Goal: Task Accomplishment & Management: Use online tool/utility

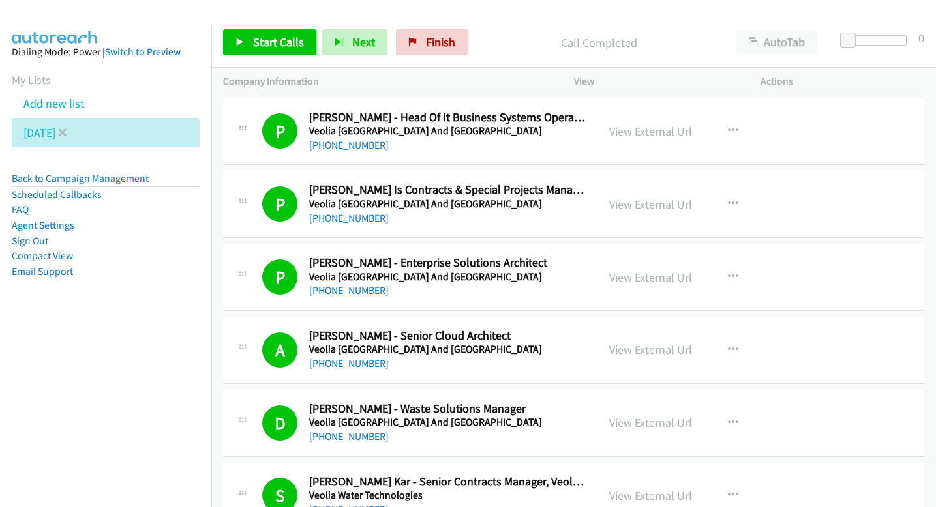
click at [74, 130] on li "Monday" at bounding box center [106, 132] width 188 height 29
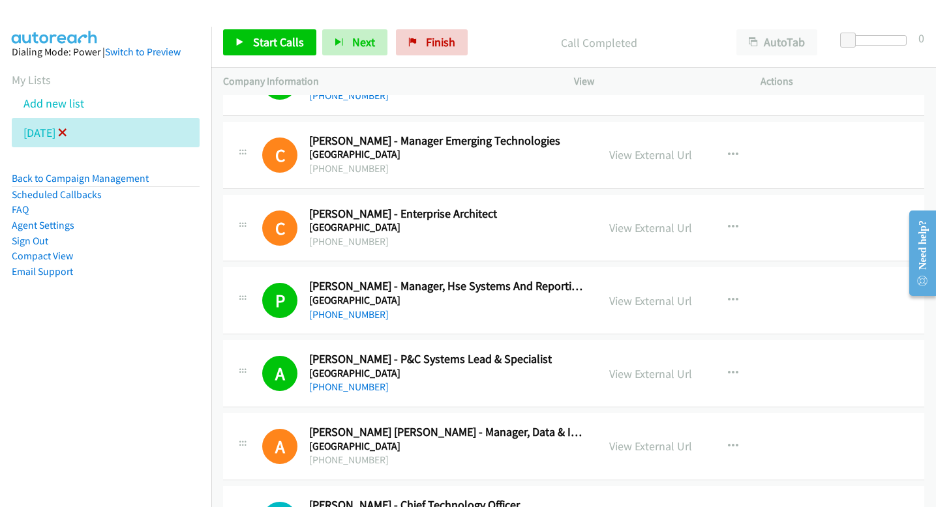
click at [67, 136] on icon at bounding box center [62, 133] width 9 height 9
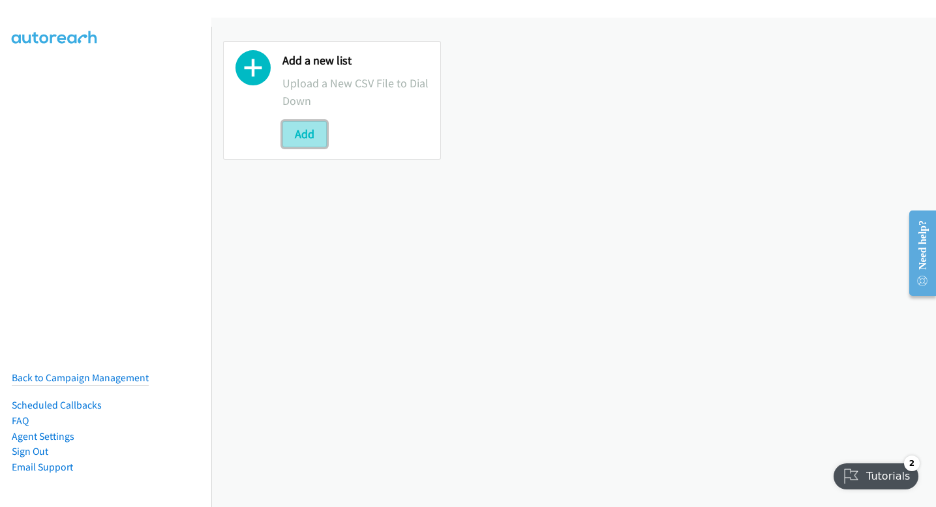
click at [316, 132] on button "Add" at bounding box center [304, 134] width 44 height 26
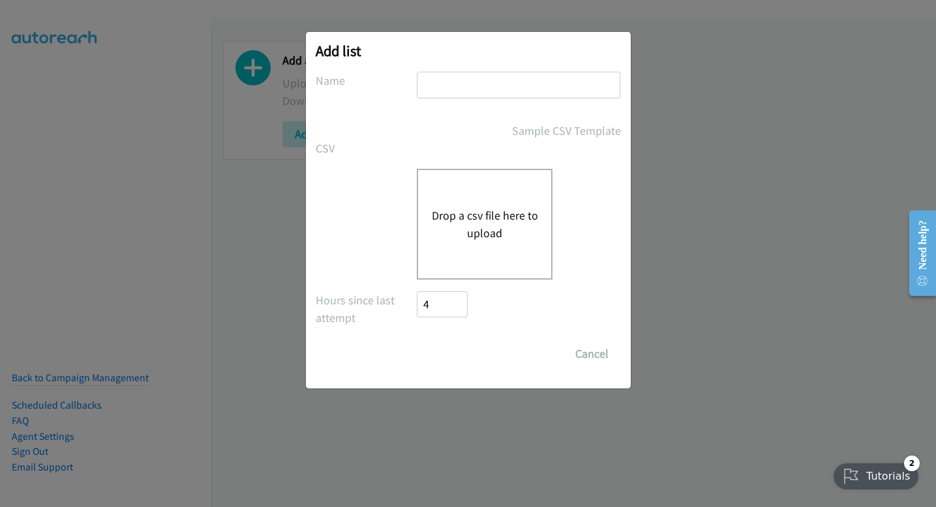
click at [454, 198] on div "Drop a csv file here to upload" at bounding box center [485, 224] width 136 height 111
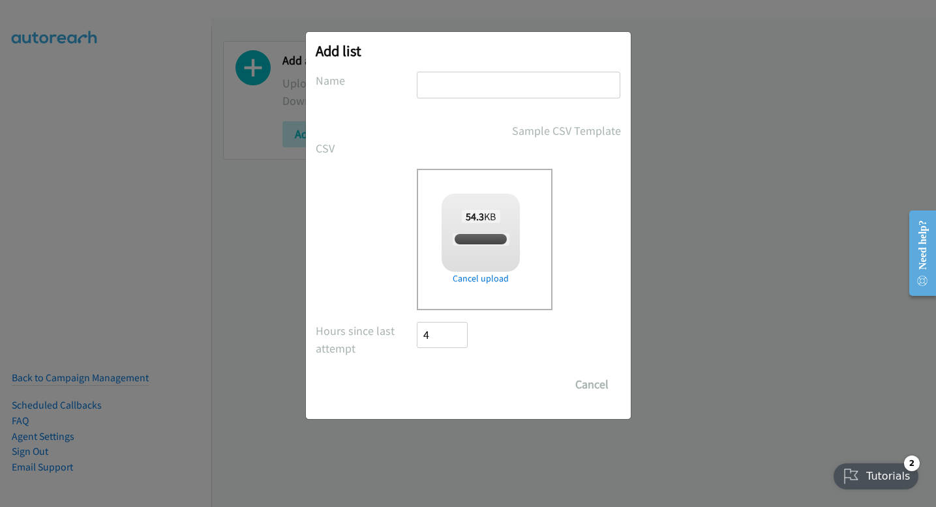
checkbox input "true"
click at [586, 92] on input "text" at bounding box center [519, 85] width 204 height 27
type input "tuesday"
click at [468, 391] on input "Save List" at bounding box center [451, 385] width 68 height 26
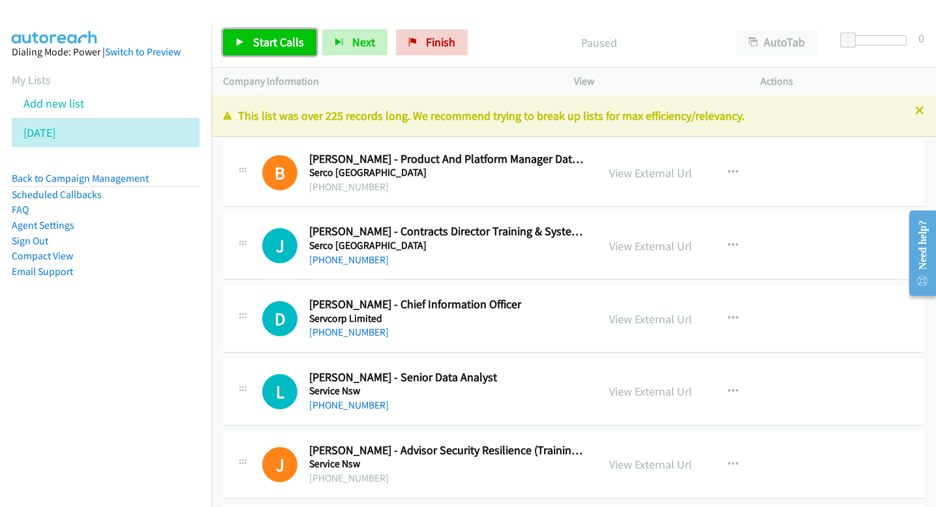
click at [289, 37] on span "Start Calls" at bounding box center [278, 42] width 51 height 15
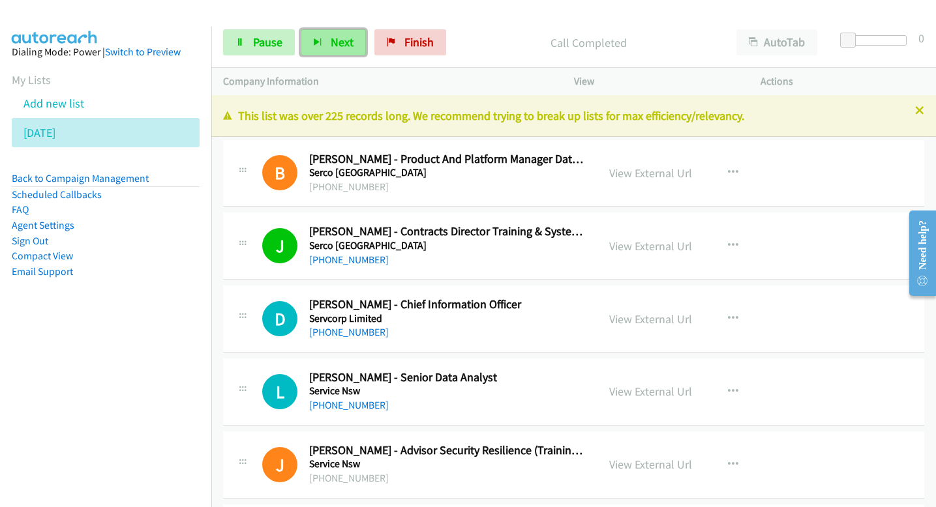
click at [325, 40] on button "Next" at bounding box center [333, 42] width 65 height 26
click at [348, 35] on span "Next" at bounding box center [342, 42] width 23 height 15
click at [335, 41] on span "Next" at bounding box center [342, 42] width 23 height 15
click at [344, 33] on button "Next" at bounding box center [333, 42] width 65 height 26
click at [352, 38] on button "Next" at bounding box center [333, 42] width 65 height 26
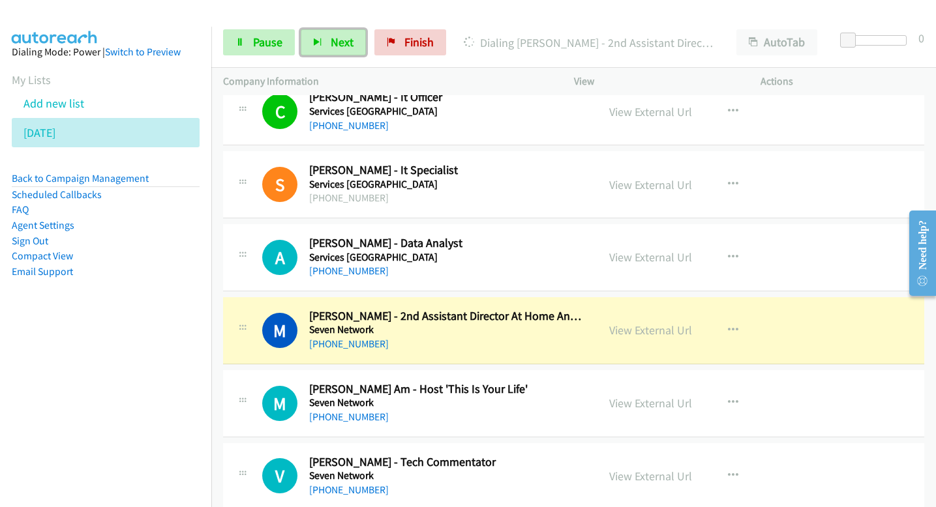
scroll to position [863, 0]
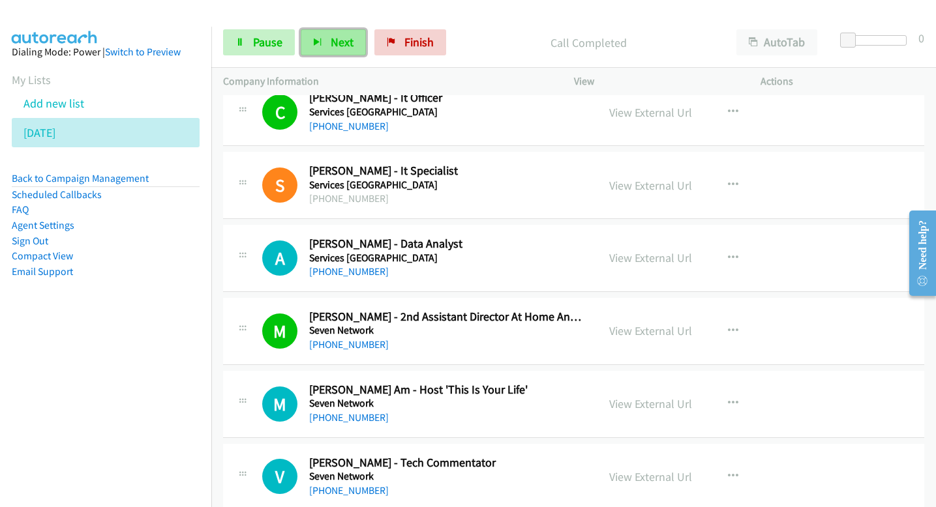
click at [347, 38] on span "Next" at bounding box center [342, 42] width 23 height 15
click at [340, 44] on span "Next" at bounding box center [342, 42] width 23 height 15
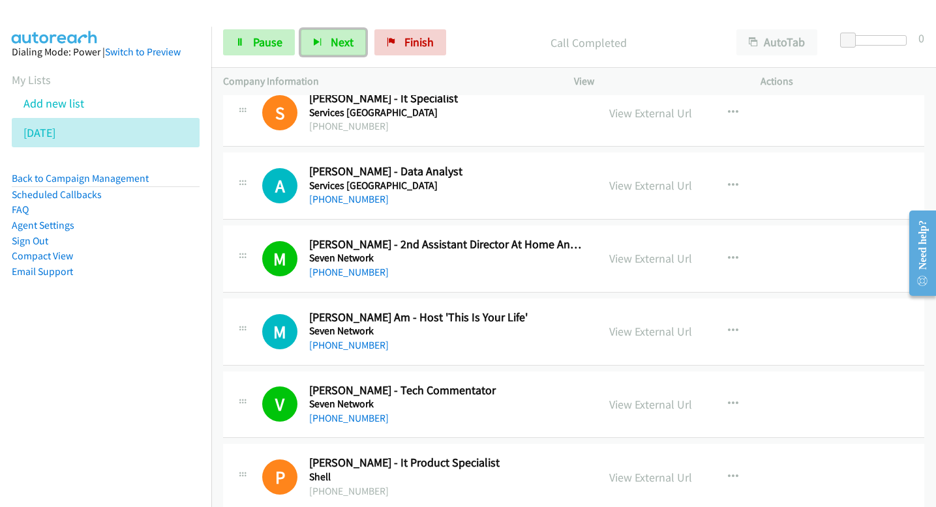
scroll to position [937, 0]
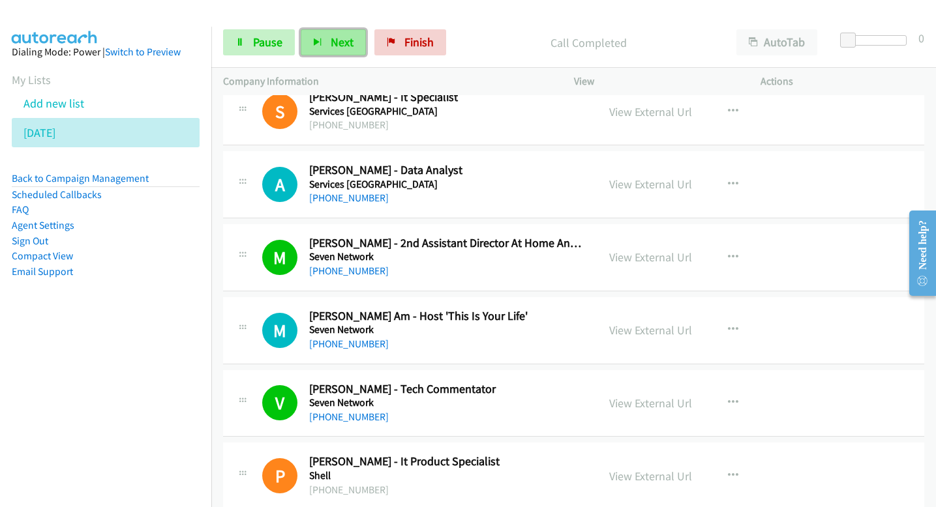
click at [354, 38] on button "Next" at bounding box center [333, 42] width 65 height 26
click at [339, 34] on button "Next" at bounding box center [333, 42] width 65 height 26
click at [335, 39] on span "Next" at bounding box center [342, 42] width 23 height 15
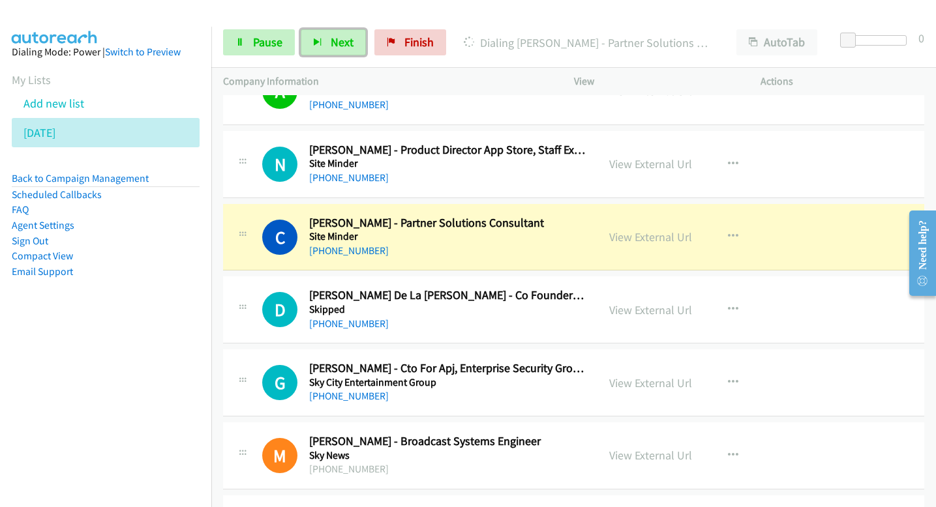
scroll to position [1830, 0]
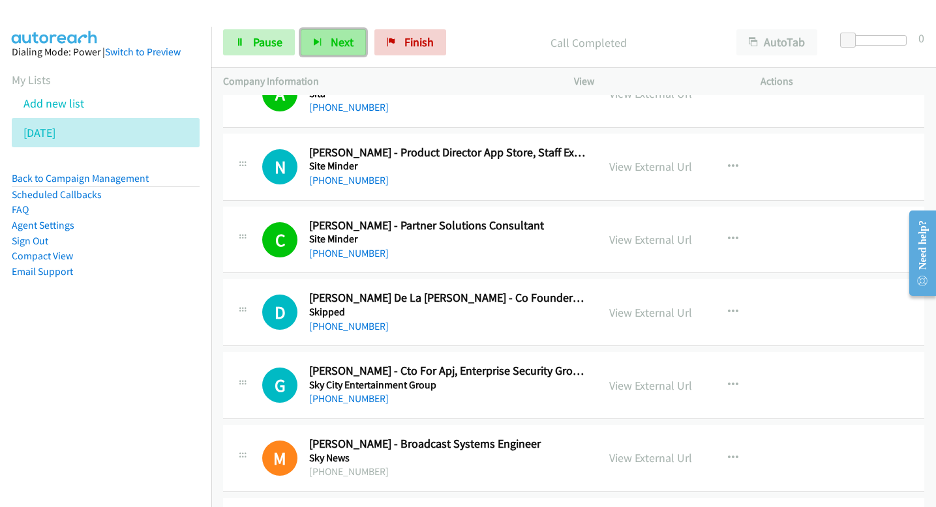
click at [350, 41] on span "Next" at bounding box center [342, 42] width 23 height 15
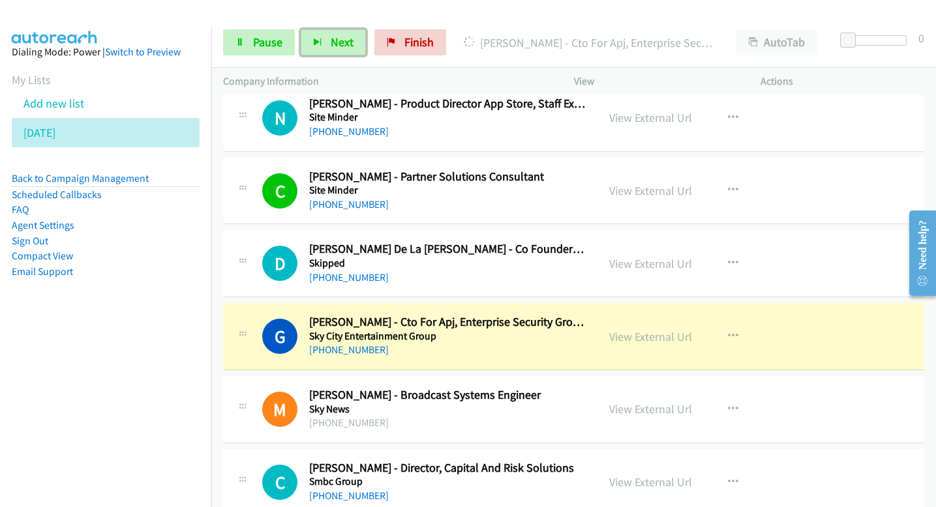
scroll to position [1880, 0]
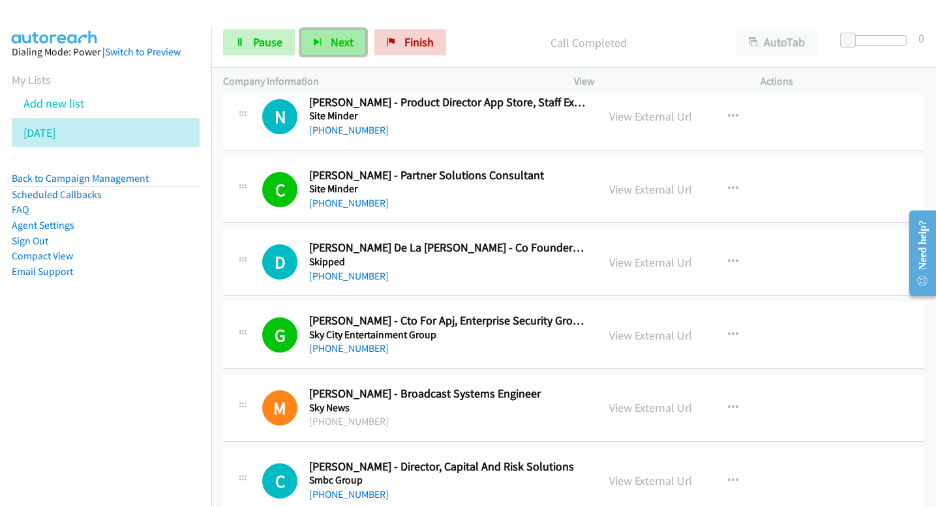
click at [335, 37] on span "Next" at bounding box center [342, 42] width 23 height 15
click at [339, 46] on span "Next" at bounding box center [342, 42] width 23 height 15
click at [340, 48] on span "Next" at bounding box center [342, 42] width 23 height 15
click at [349, 35] on span "Next" at bounding box center [342, 42] width 23 height 15
click at [354, 42] on button "Next" at bounding box center [333, 42] width 65 height 26
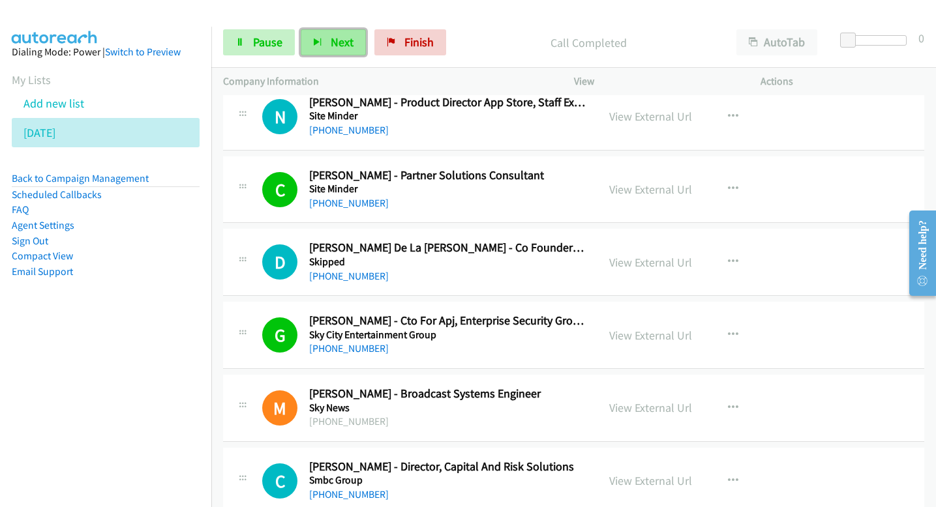
click at [344, 45] on span "Next" at bounding box center [342, 42] width 23 height 15
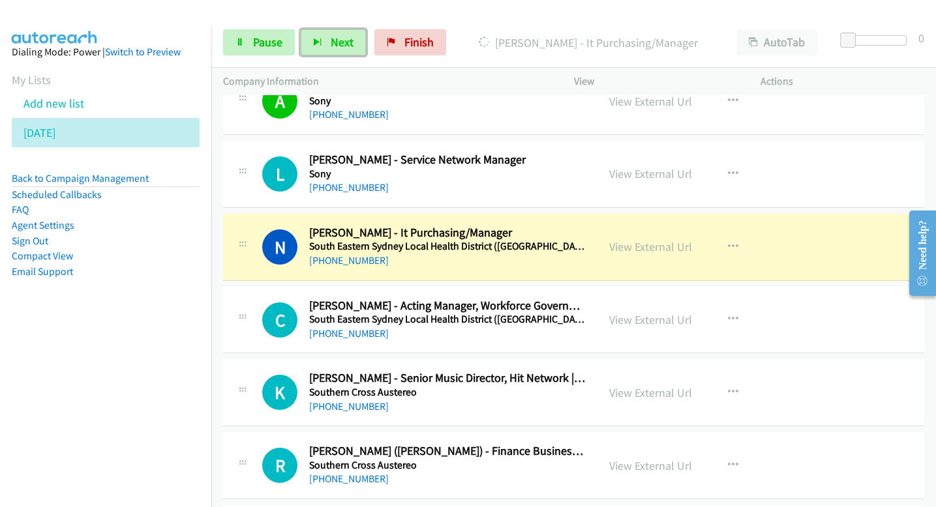
scroll to position [2918, 0]
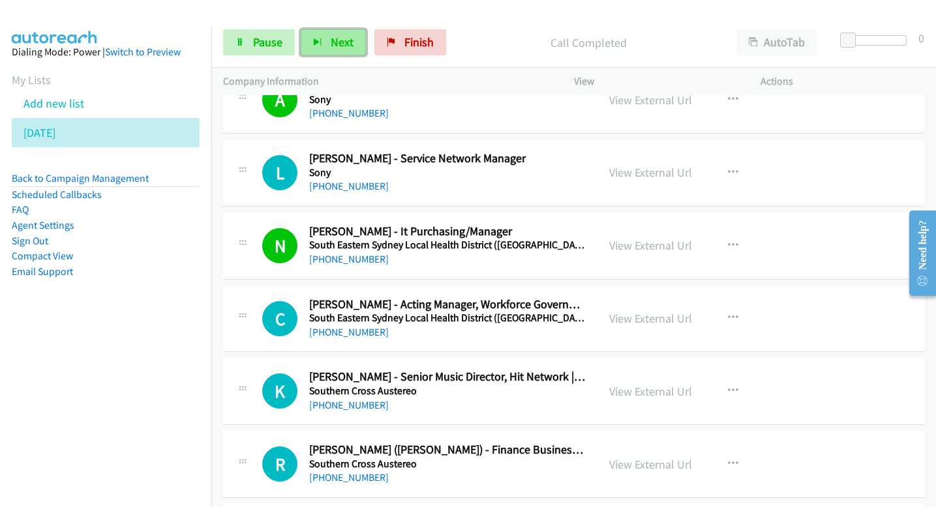
click at [346, 40] on span "Next" at bounding box center [342, 42] width 23 height 15
click at [322, 43] on button "Next" at bounding box center [333, 42] width 65 height 26
click at [347, 47] on span "Next" at bounding box center [342, 42] width 23 height 15
click at [348, 41] on span "Next" at bounding box center [342, 42] width 23 height 15
click at [331, 33] on button "Next" at bounding box center [333, 42] width 65 height 26
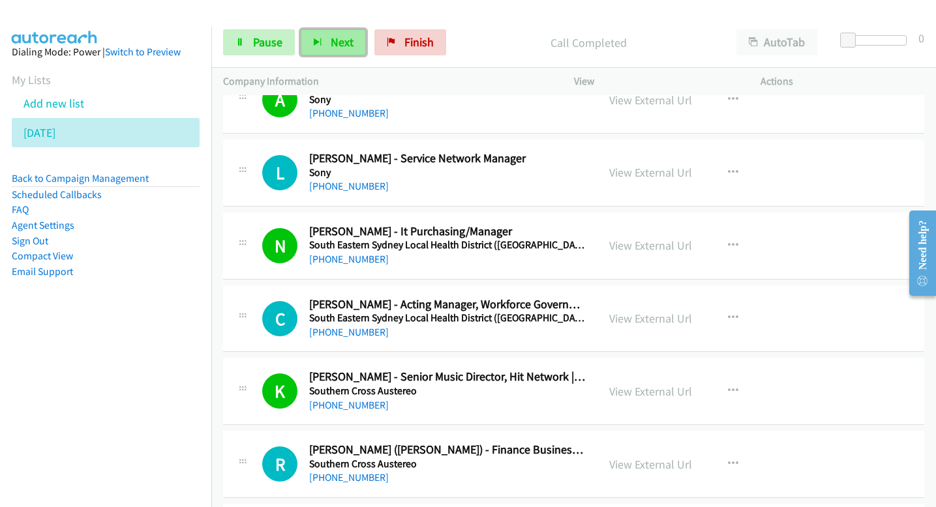
click at [337, 37] on span "Next" at bounding box center [342, 42] width 23 height 15
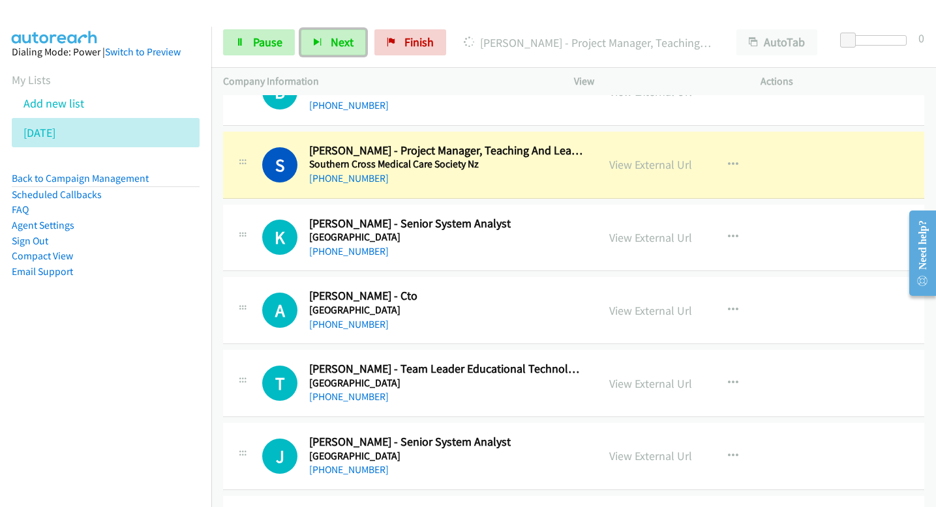
scroll to position [3800, 0]
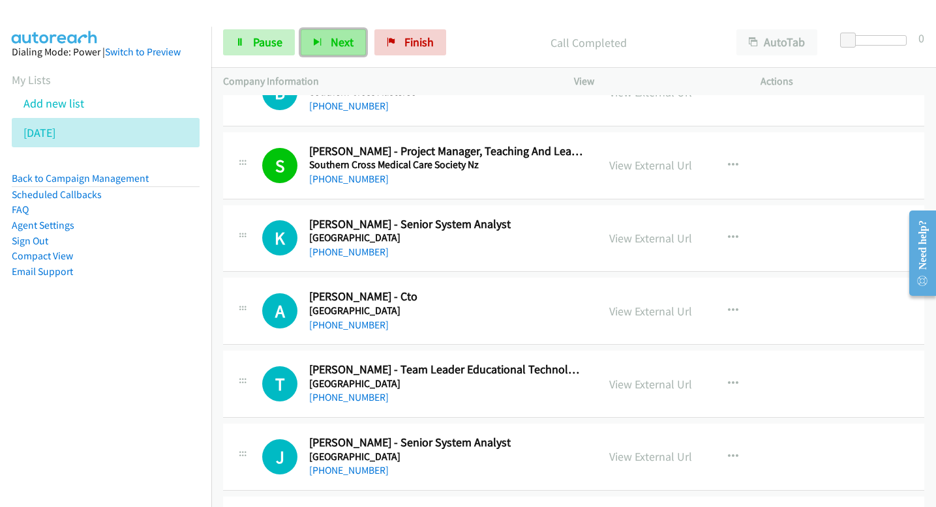
click at [346, 33] on button "Next" at bounding box center [333, 42] width 65 height 26
click at [327, 52] on button "Next" at bounding box center [333, 42] width 65 height 26
click at [328, 37] on button "Next" at bounding box center [333, 42] width 65 height 26
click at [349, 49] on span "Next" at bounding box center [342, 42] width 23 height 15
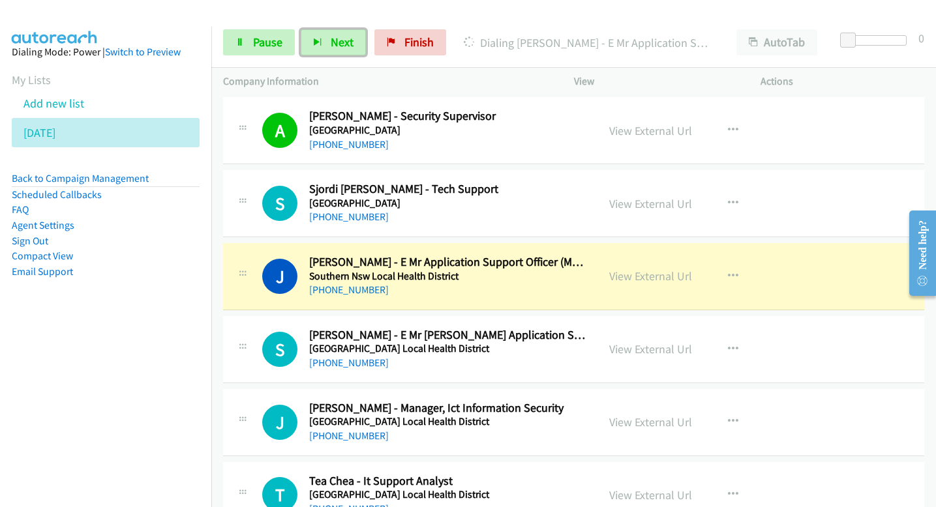
scroll to position [4348, 0]
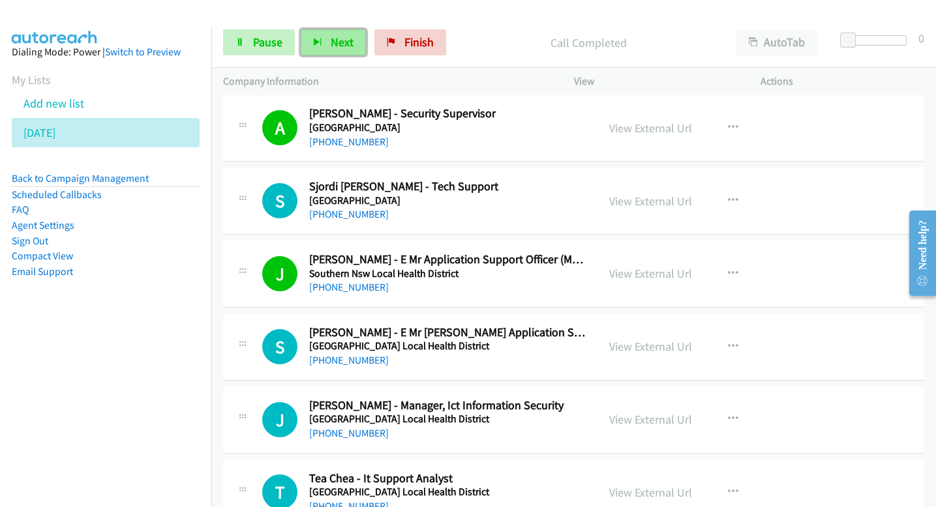
click at [332, 45] on span "Next" at bounding box center [342, 42] width 23 height 15
click at [339, 44] on span "Next" at bounding box center [342, 42] width 23 height 15
click at [323, 43] on button "Next" at bounding box center [333, 42] width 65 height 26
click at [350, 51] on button "Next" at bounding box center [333, 42] width 65 height 26
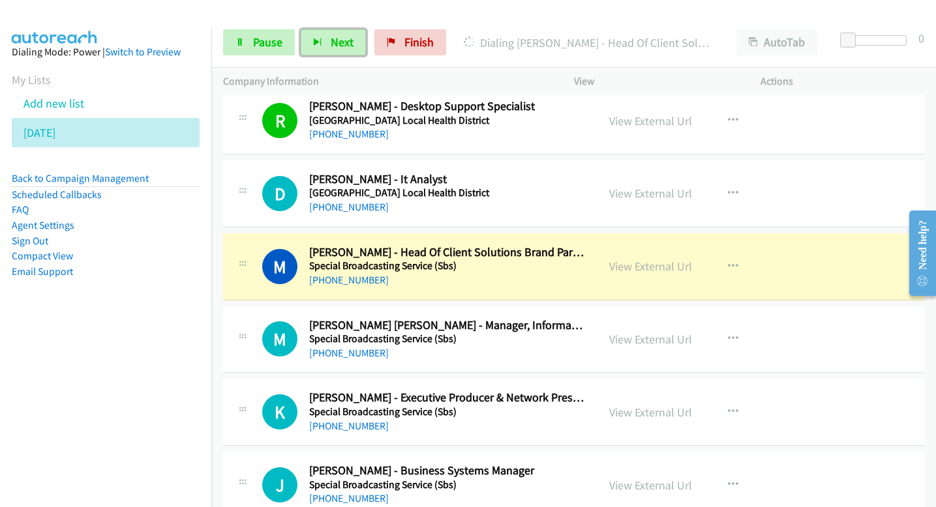
scroll to position [4876, 0]
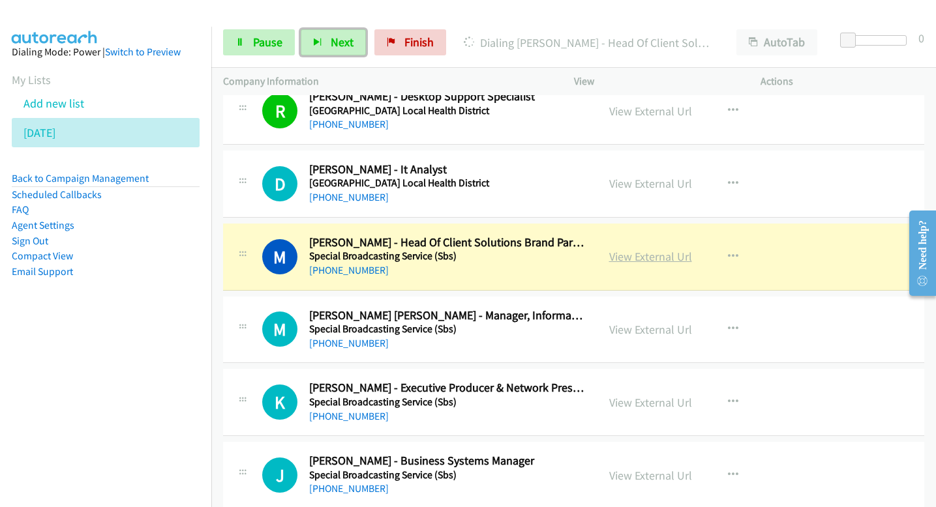
click at [633, 263] on link "View External Url" at bounding box center [650, 256] width 83 height 15
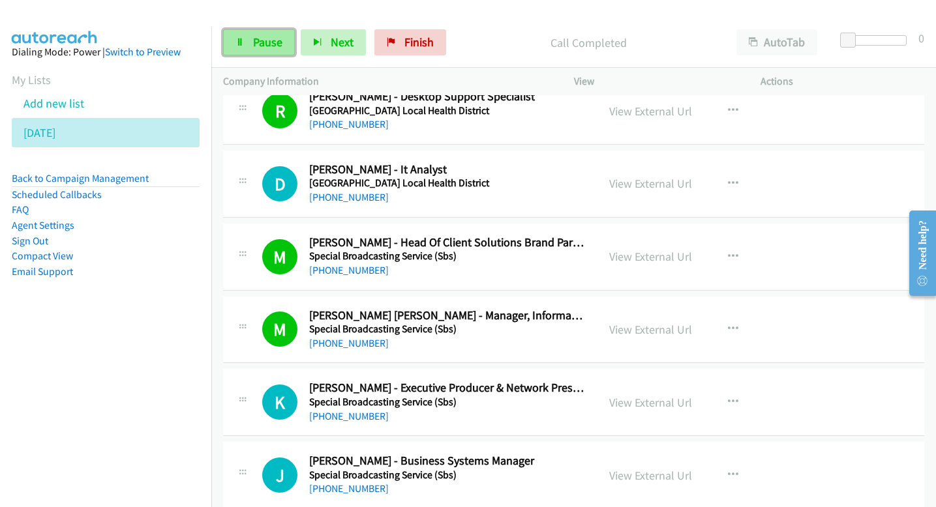
click at [280, 40] on span "Pause" at bounding box center [267, 42] width 29 height 15
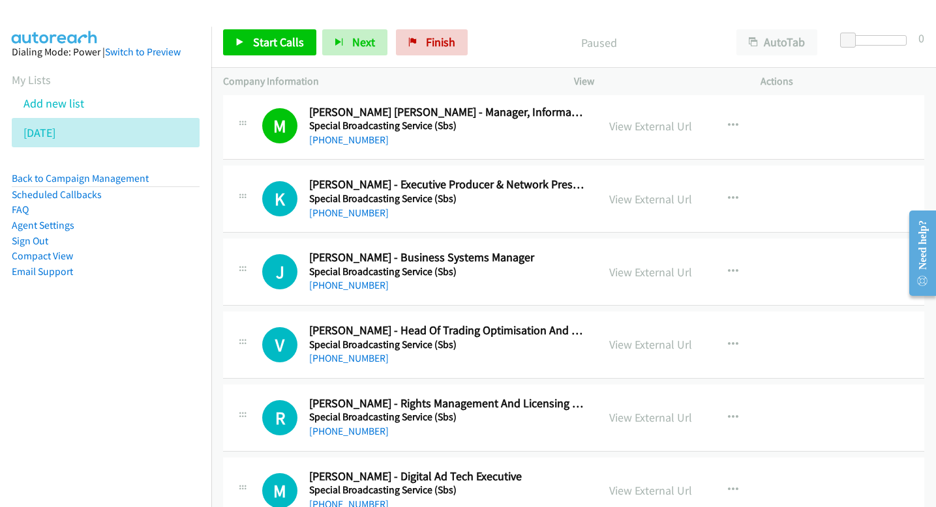
scroll to position [5071, 0]
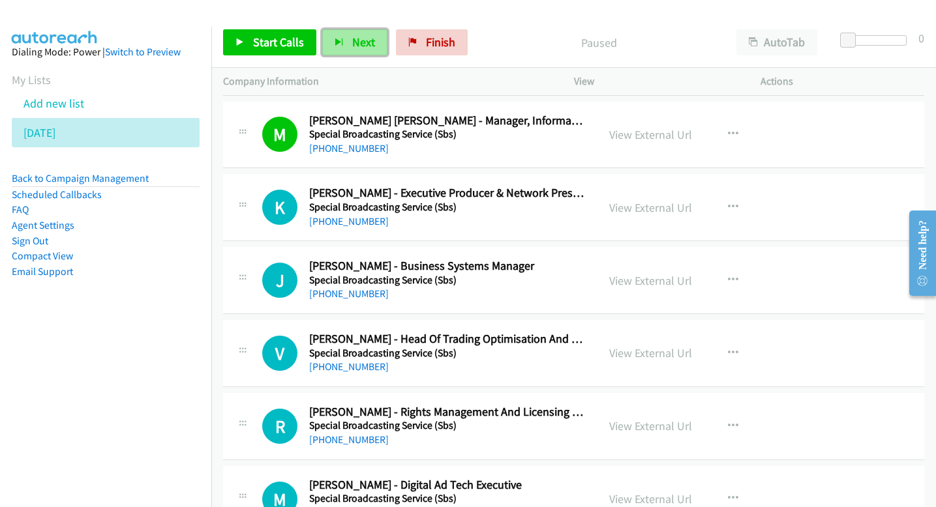
click at [348, 38] on button "Next" at bounding box center [354, 42] width 65 height 26
click at [364, 48] on span "Next" at bounding box center [363, 42] width 23 height 15
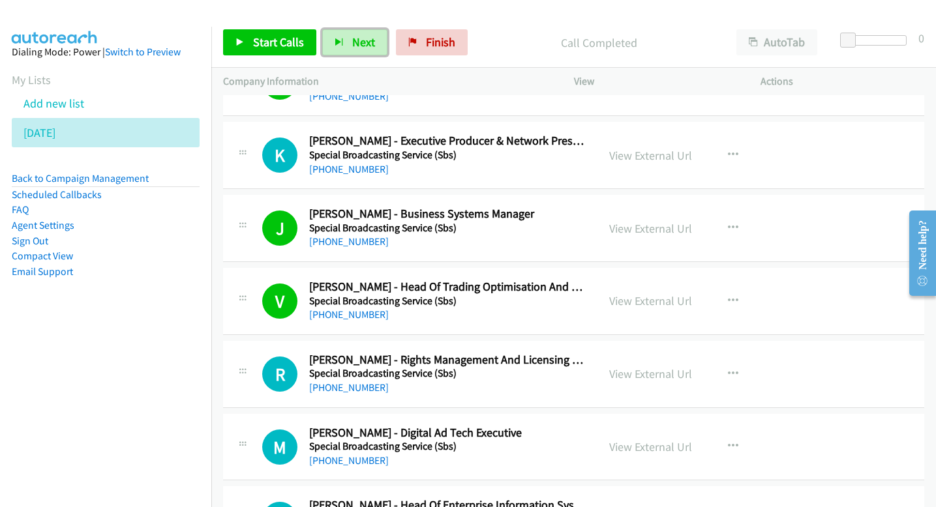
scroll to position [5124, 0]
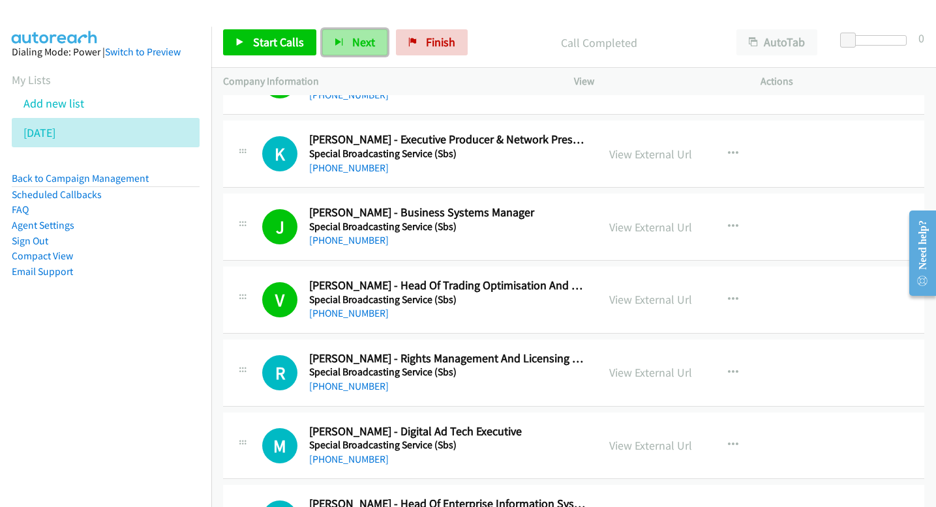
click at [345, 46] on button "Next" at bounding box center [354, 42] width 65 height 26
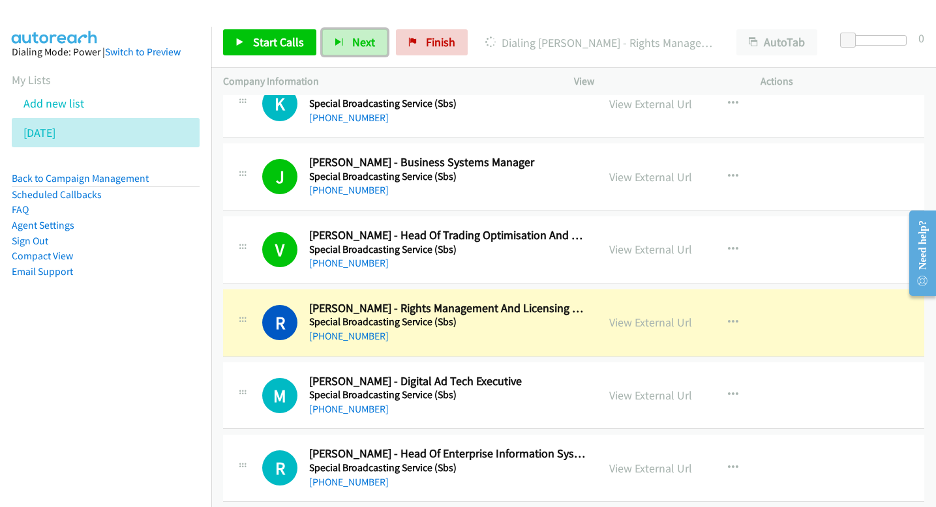
scroll to position [5189, 0]
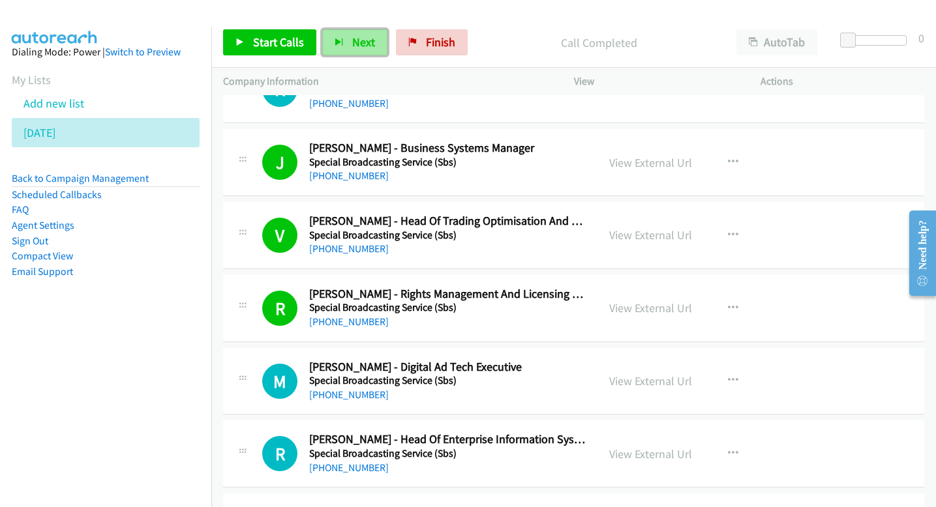
click at [365, 45] on span "Next" at bounding box center [363, 42] width 23 height 15
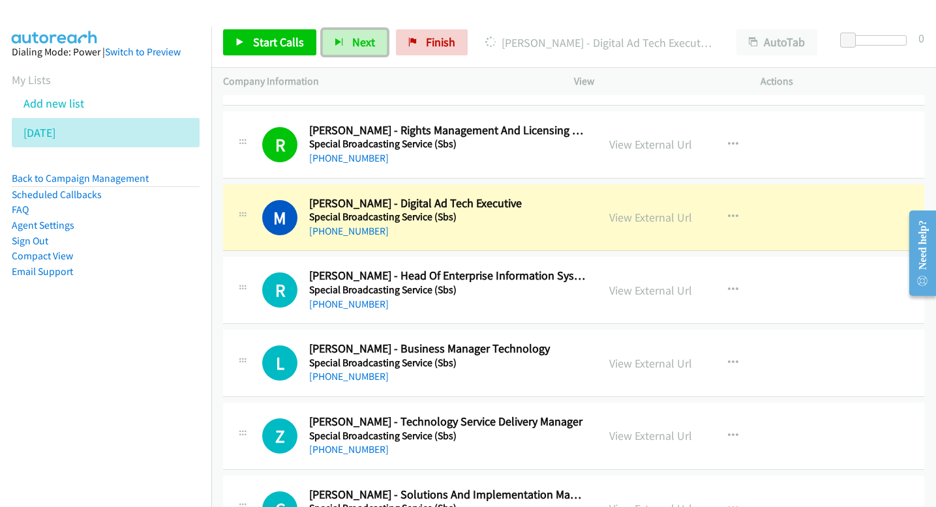
scroll to position [5353, 0]
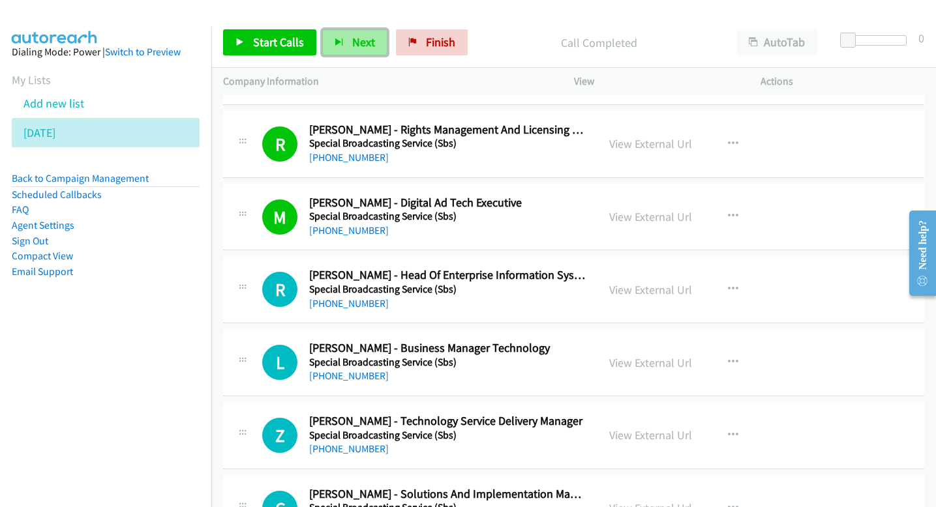
click at [362, 42] on span "Next" at bounding box center [363, 42] width 23 height 15
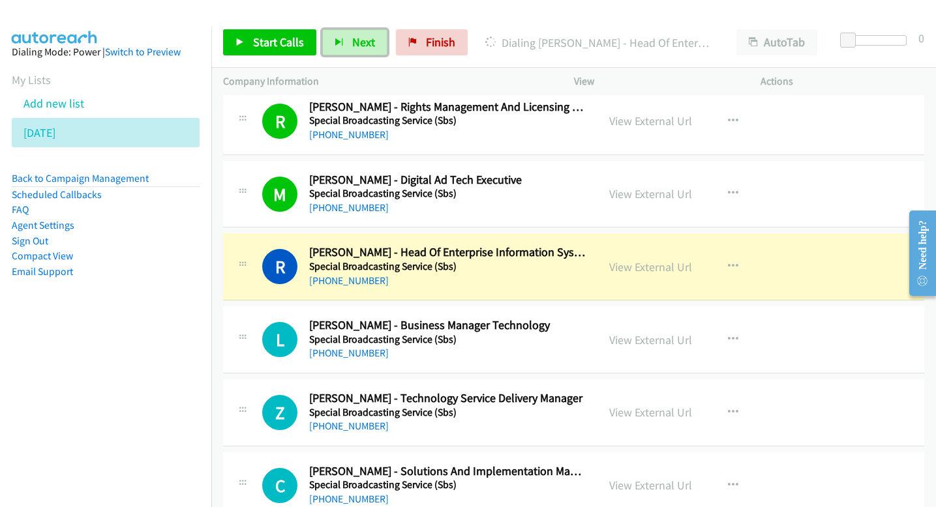
scroll to position [5388, 0]
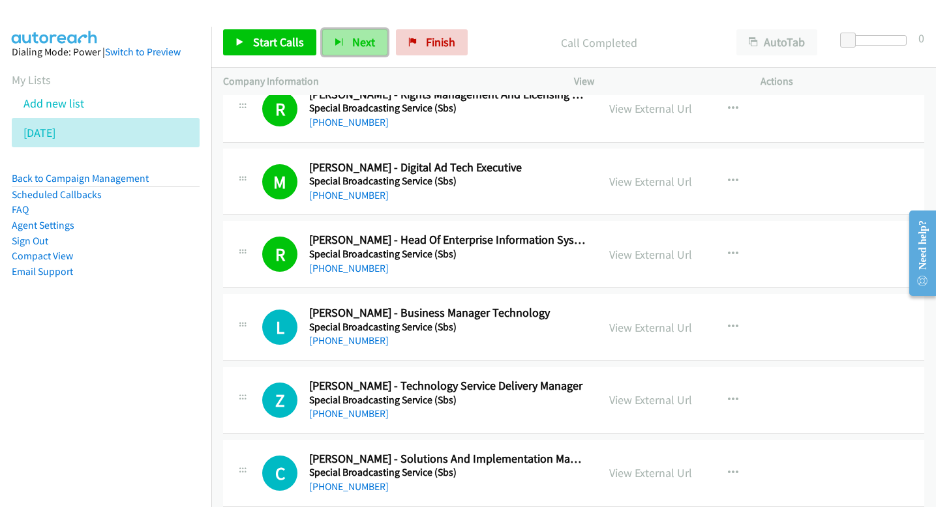
click at [349, 45] on button "Next" at bounding box center [354, 42] width 65 height 26
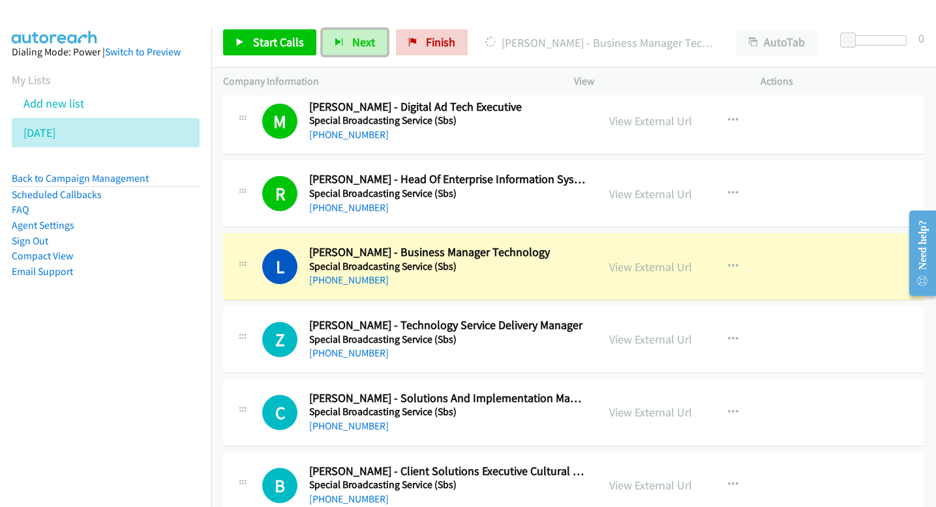
scroll to position [5457, 0]
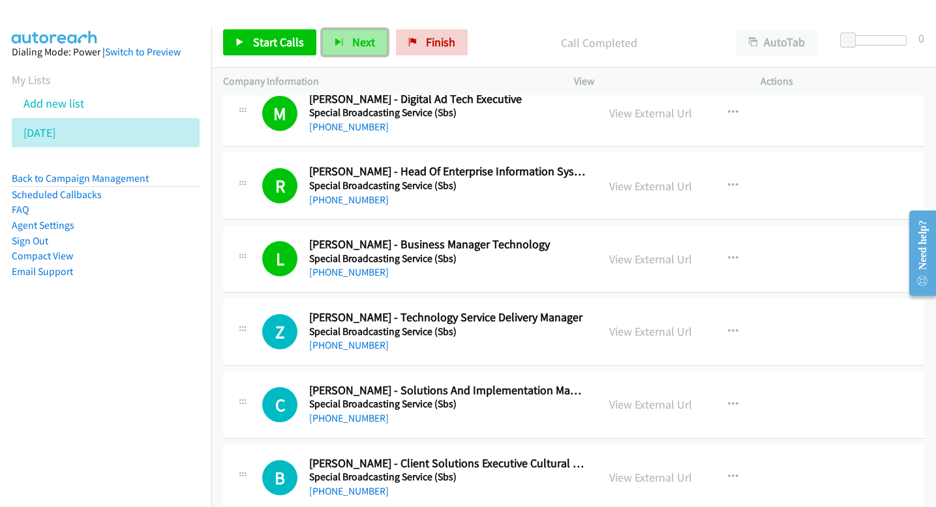
click at [375, 33] on button "Next" at bounding box center [354, 42] width 65 height 26
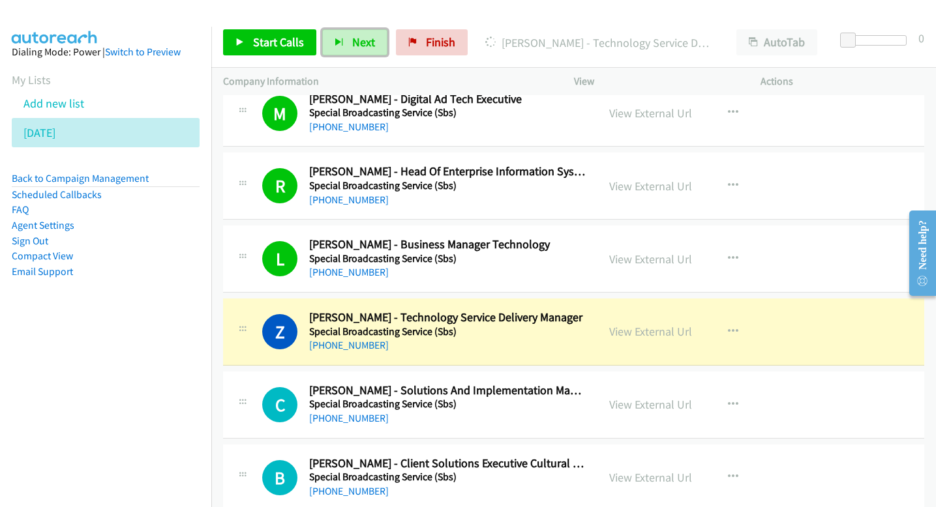
scroll to position [5484, 0]
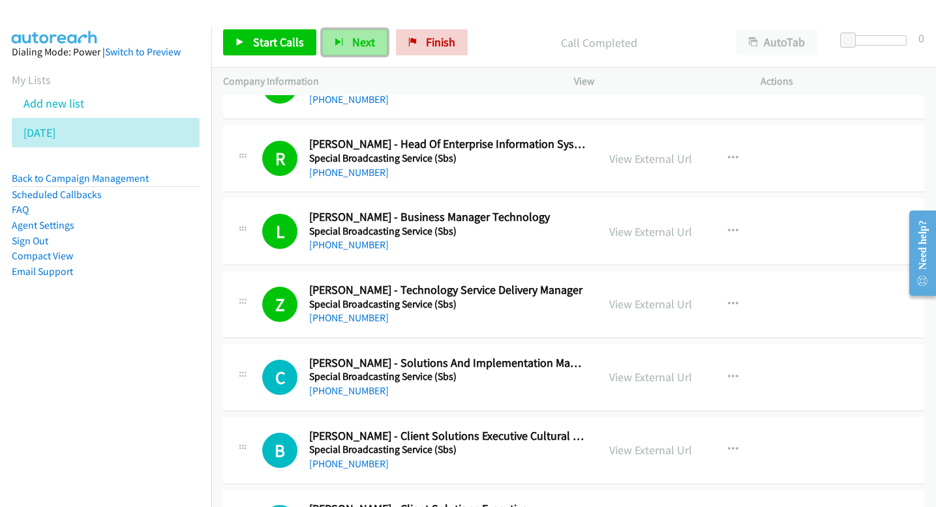
click at [371, 43] on span "Next" at bounding box center [363, 42] width 23 height 15
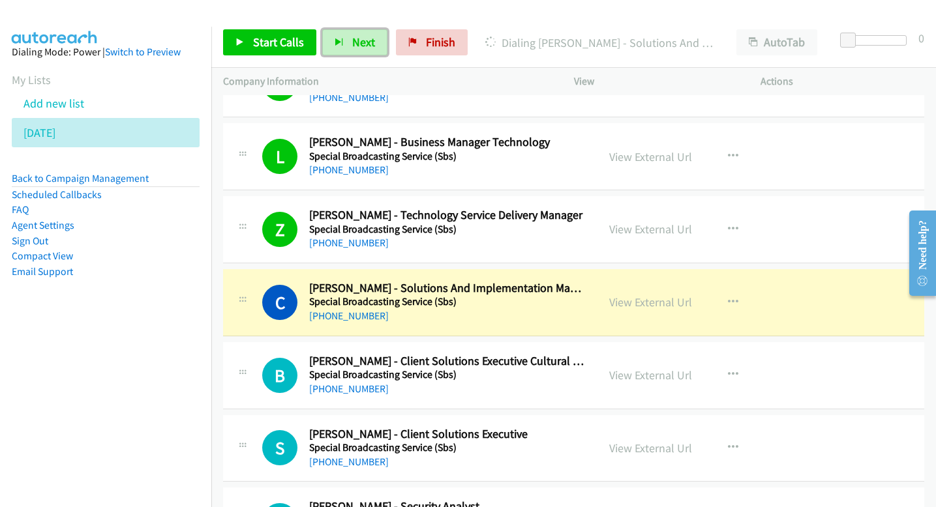
scroll to position [5589, 0]
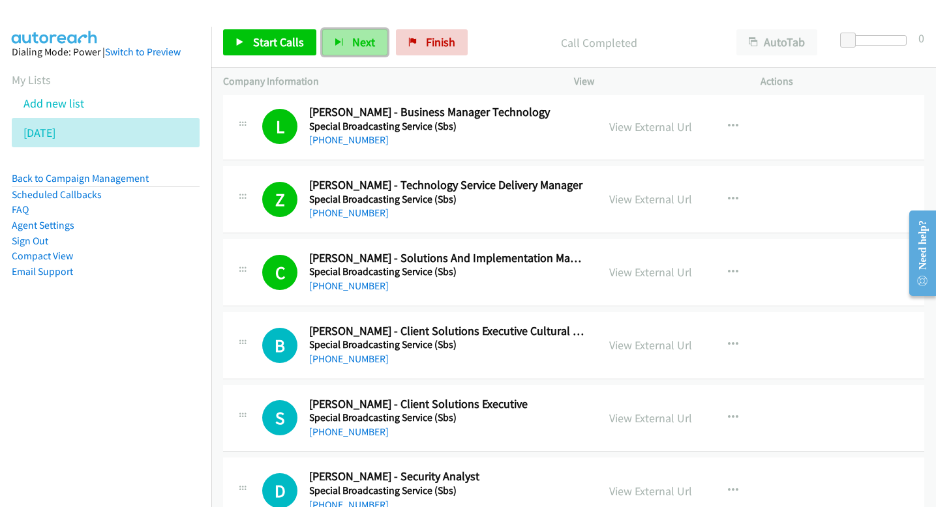
click at [372, 42] on span "Next" at bounding box center [363, 42] width 23 height 15
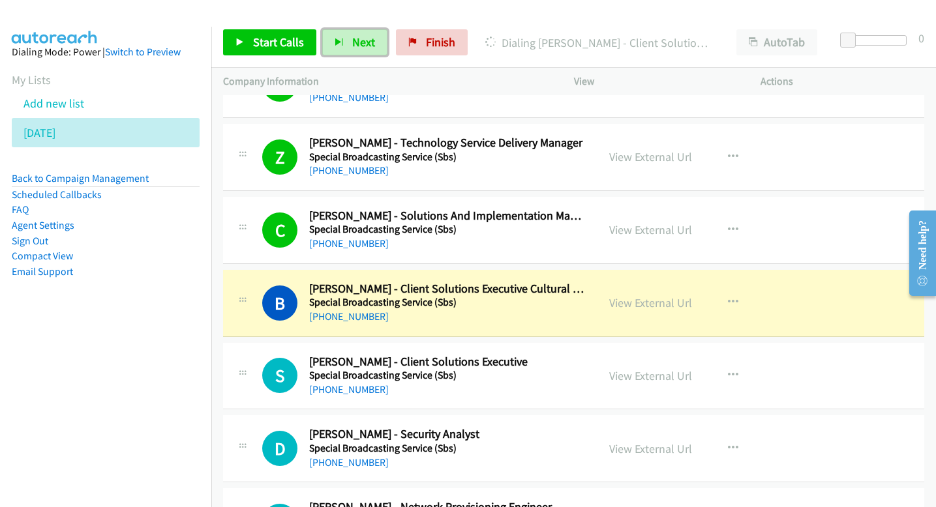
scroll to position [5636, 0]
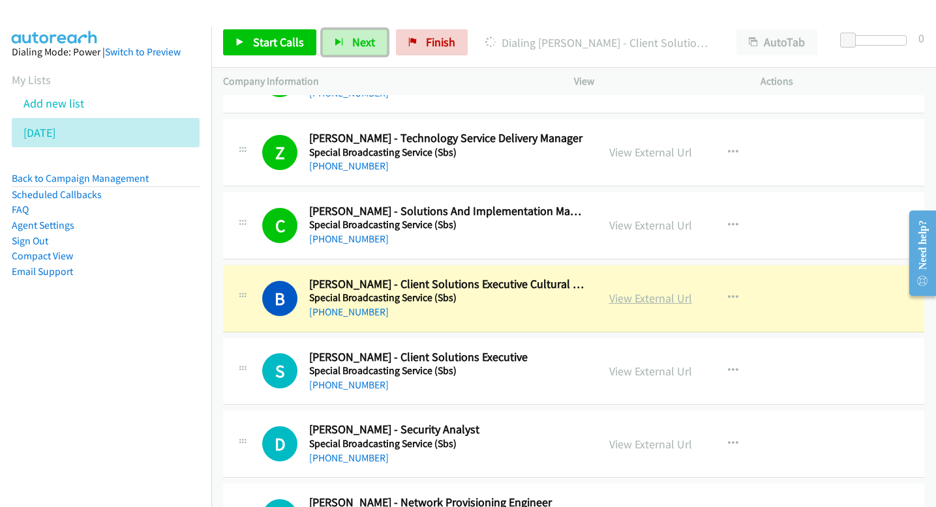
click at [626, 293] on link "View External Url" at bounding box center [650, 298] width 83 height 15
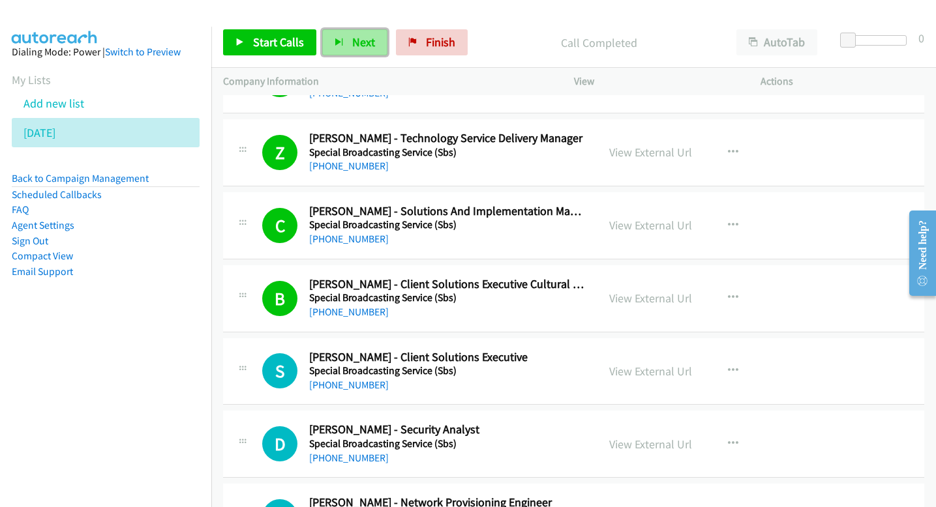
click at [365, 46] on span "Next" at bounding box center [363, 42] width 23 height 15
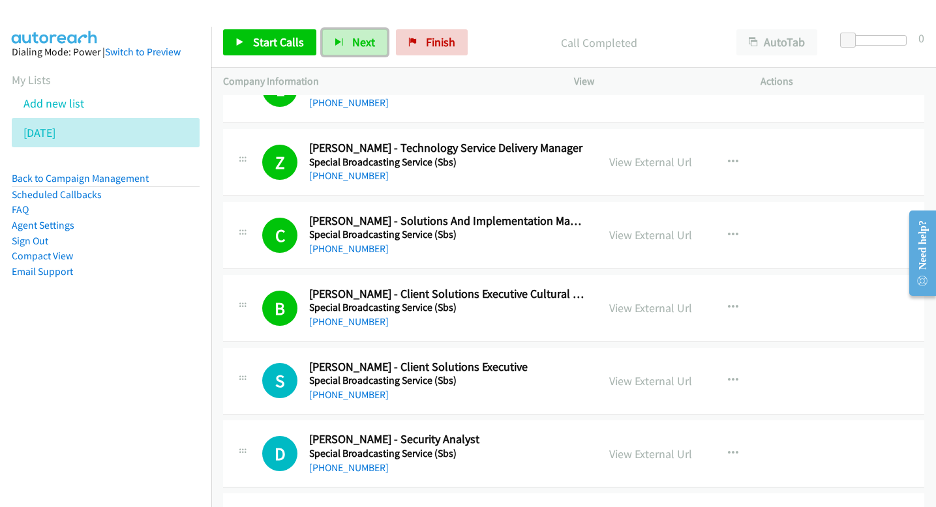
scroll to position [5629, 0]
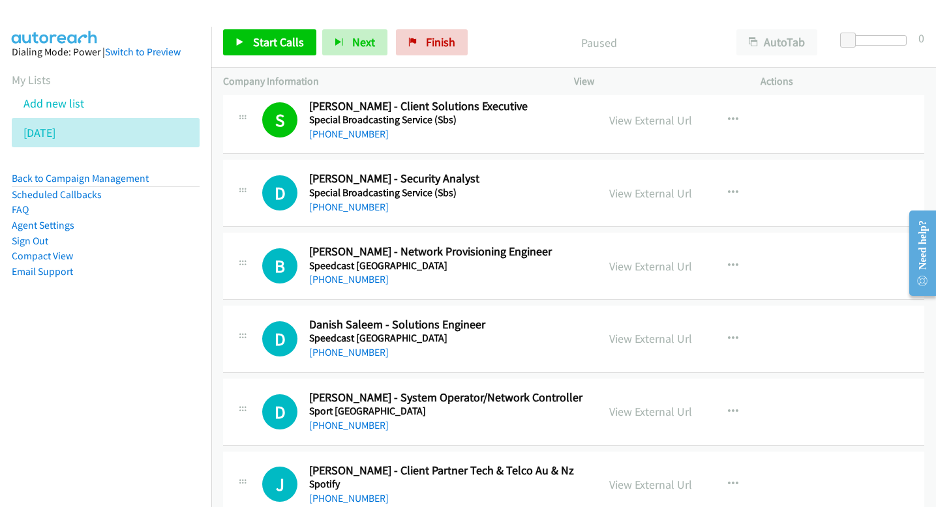
scroll to position [5891, 0]
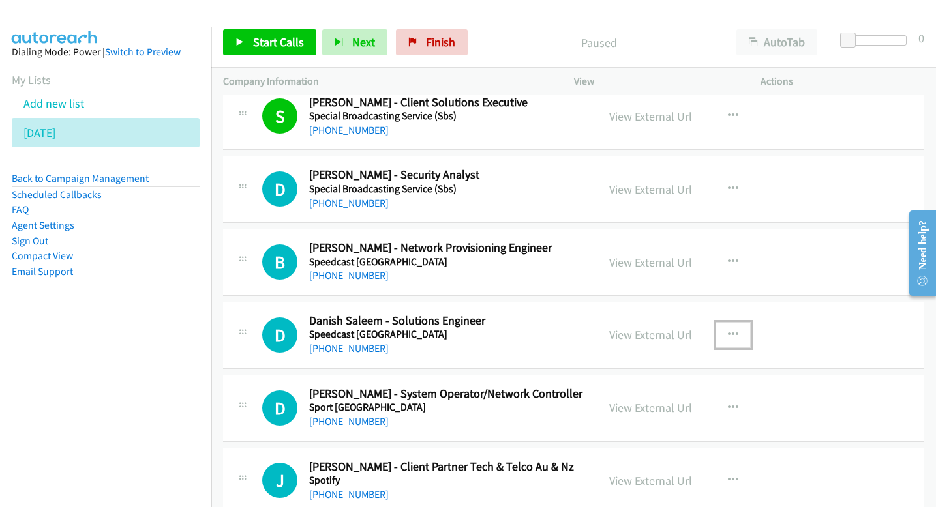
click at [730, 331] on icon "button" at bounding box center [733, 335] width 10 height 10
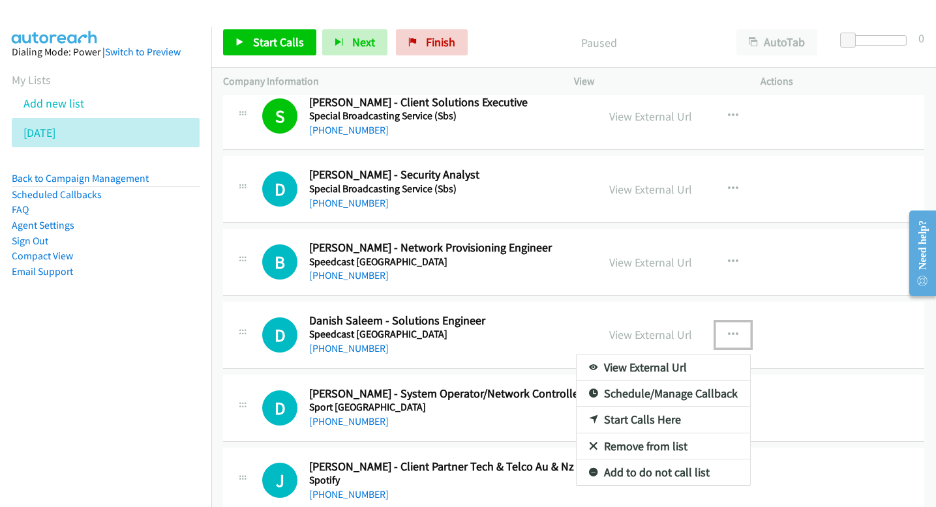
click at [669, 415] on link "Start Calls Here" at bounding box center [664, 420] width 174 height 26
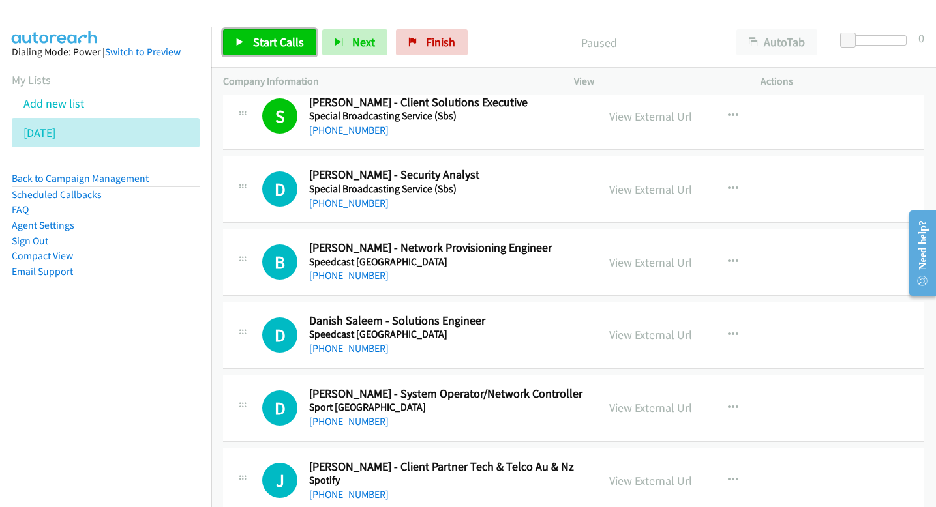
click at [261, 43] on span "Start Calls" at bounding box center [278, 42] width 51 height 15
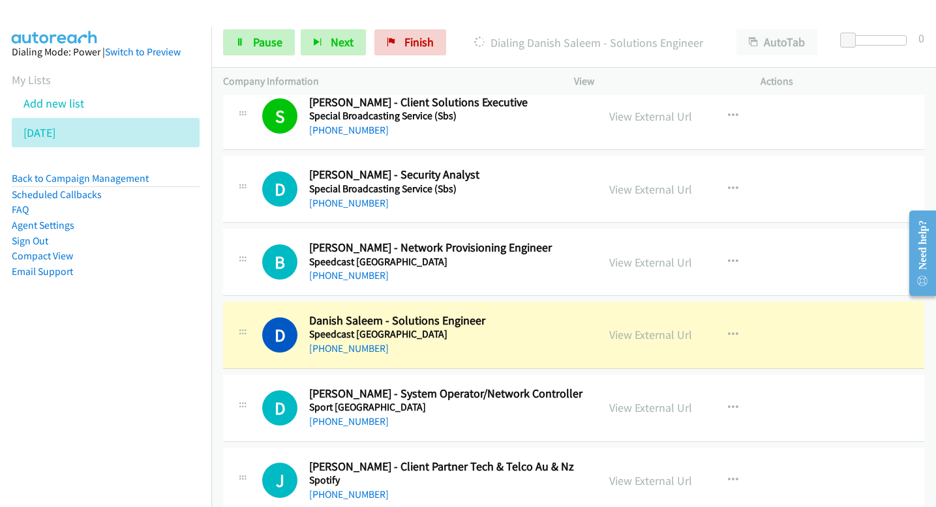
scroll to position [5912, 0]
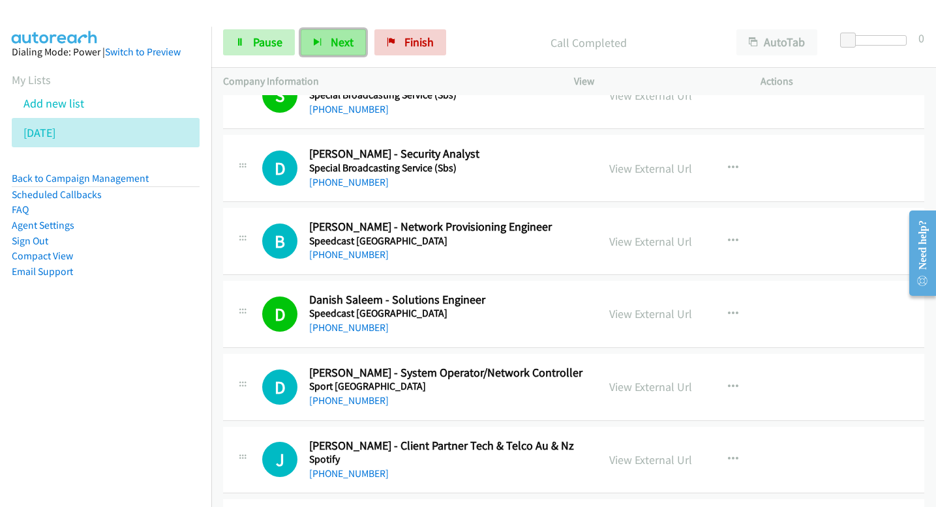
click at [350, 40] on span "Next" at bounding box center [342, 42] width 23 height 15
click at [333, 40] on span "Next" at bounding box center [342, 42] width 23 height 15
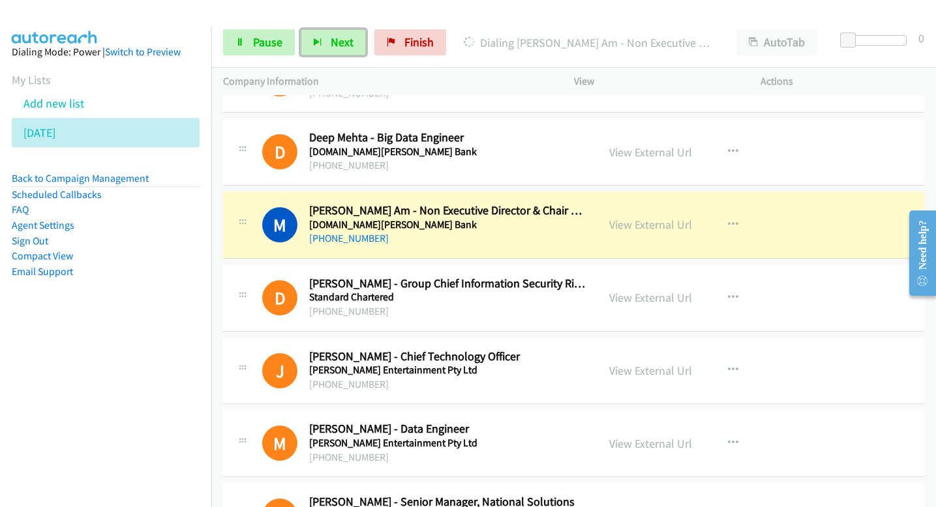
scroll to position [6376, 0]
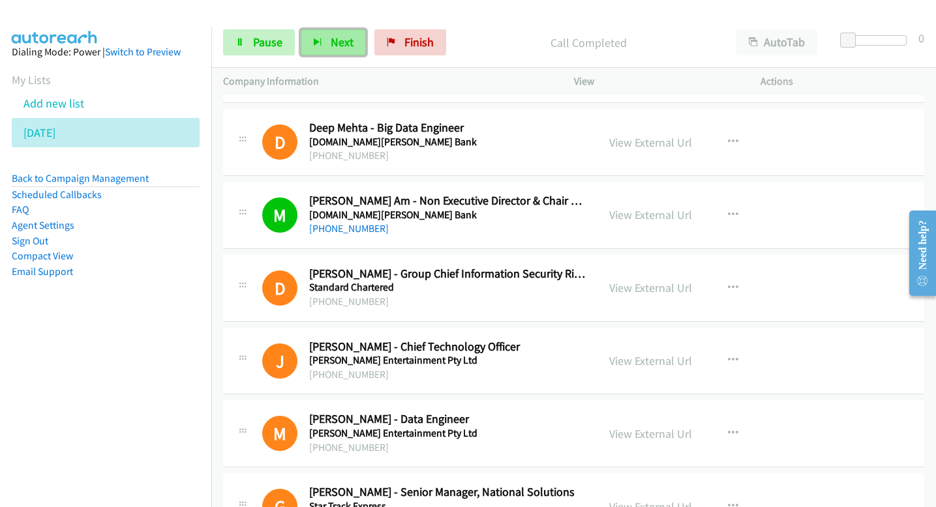
click at [349, 44] on span "Next" at bounding box center [342, 42] width 23 height 15
click at [327, 48] on button "Next" at bounding box center [333, 42] width 65 height 26
click at [357, 38] on button "Next" at bounding box center [333, 42] width 65 height 26
click at [335, 38] on span "Next" at bounding box center [342, 42] width 23 height 15
click at [341, 39] on span "Next" at bounding box center [342, 42] width 23 height 15
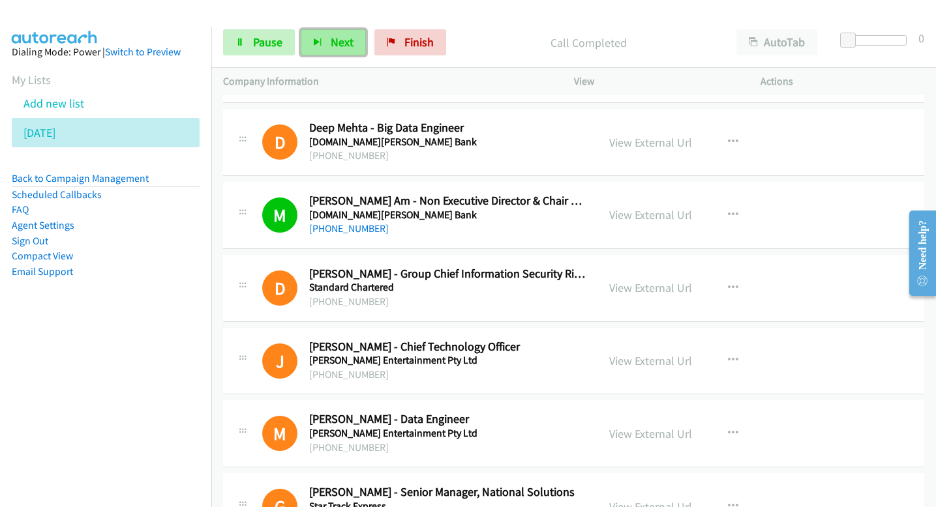
click at [337, 38] on span "Next" at bounding box center [342, 42] width 23 height 15
click at [333, 43] on span "Next" at bounding box center [342, 42] width 23 height 15
click at [333, 37] on span "Next" at bounding box center [342, 42] width 23 height 15
click at [354, 39] on button "Next" at bounding box center [333, 42] width 65 height 26
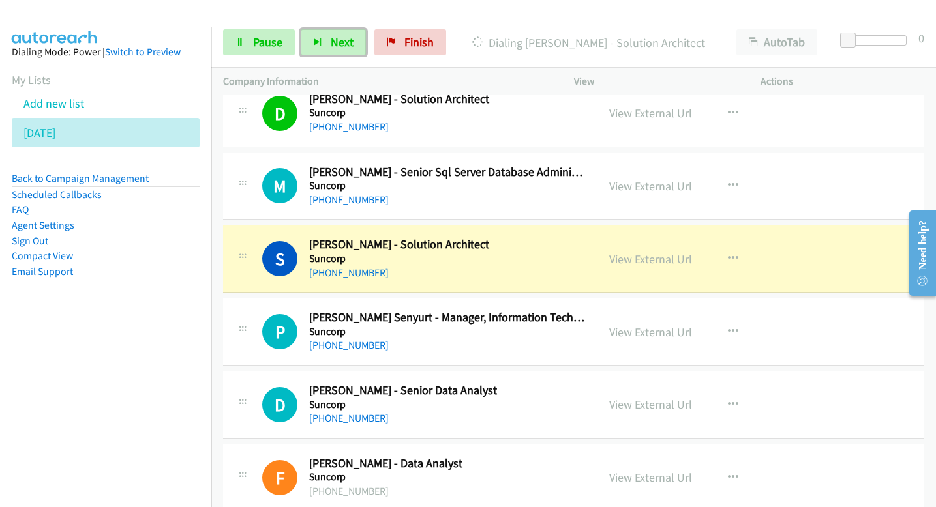
scroll to position [8522, 0]
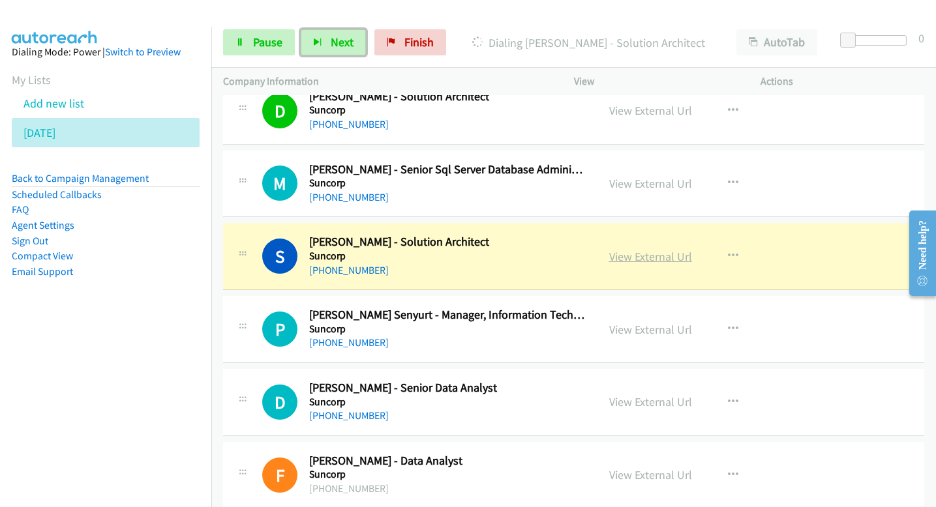
click at [669, 260] on link "View External Url" at bounding box center [650, 256] width 83 height 15
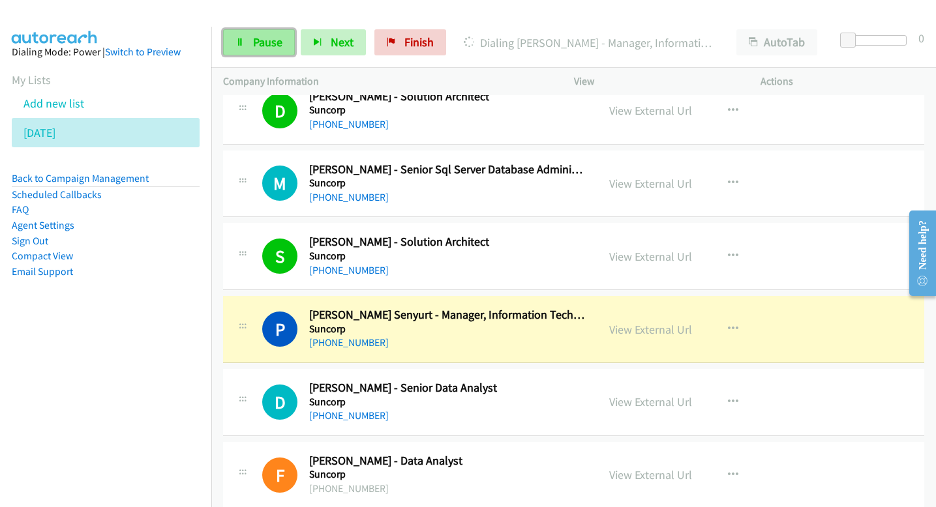
click at [275, 42] on span "Pause" at bounding box center [267, 42] width 29 height 15
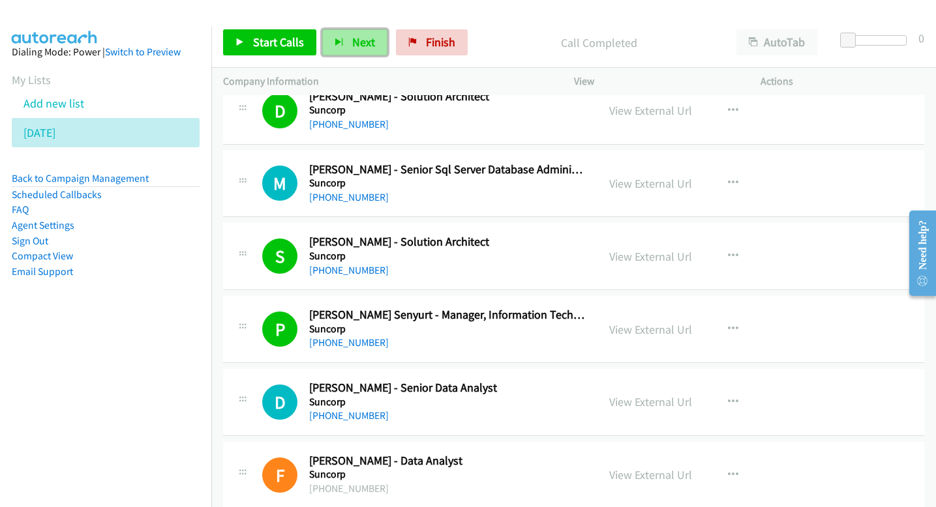
click at [371, 39] on span "Next" at bounding box center [363, 42] width 23 height 15
click at [369, 40] on span "Next" at bounding box center [363, 42] width 23 height 15
click at [355, 44] on span "Next" at bounding box center [363, 42] width 23 height 15
click at [363, 36] on span "Next" at bounding box center [363, 42] width 23 height 15
click at [369, 47] on span "Next" at bounding box center [363, 42] width 23 height 15
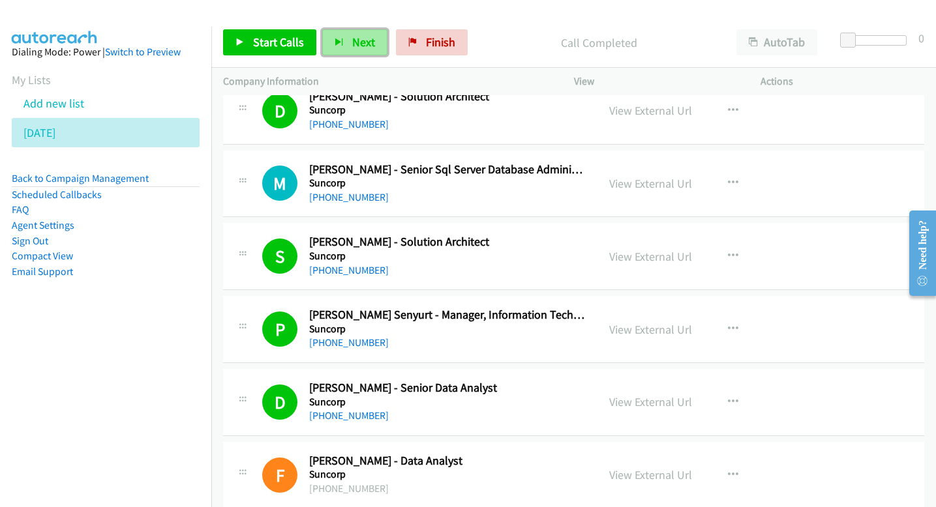
click at [347, 38] on button "Next" at bounding box center [354, 42] width 65 height 26
click at [356, 46] on span "Next" at bounding box center [363, 42] width 23 height 15
click at [354, 44] on span "Next" at bounding box center [363, 42] width 23 height 15
click at [363, 44] on span "Next" at bounding box center [363, 42] width 23 height 15
click at [355, 44] on span "Next" at bounding box center [363, 42] width 23 height 15
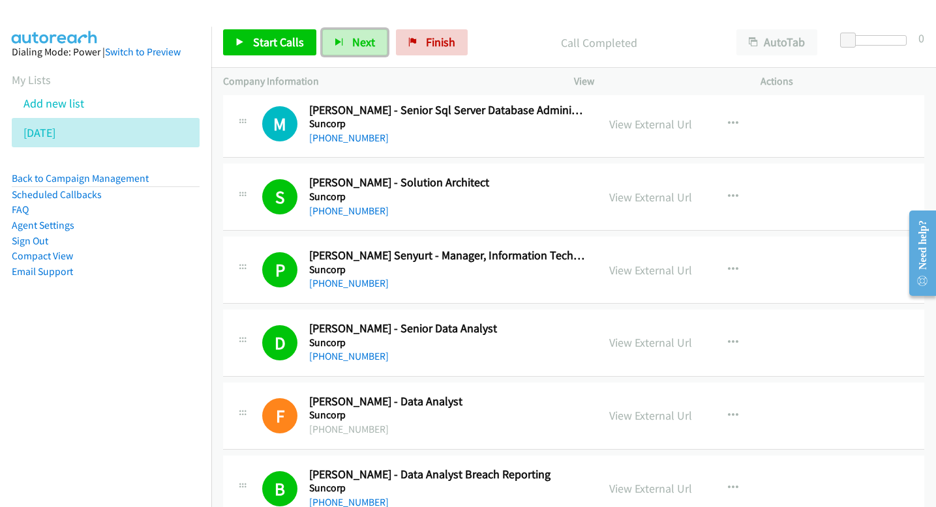
scroll to position [8596, 0]
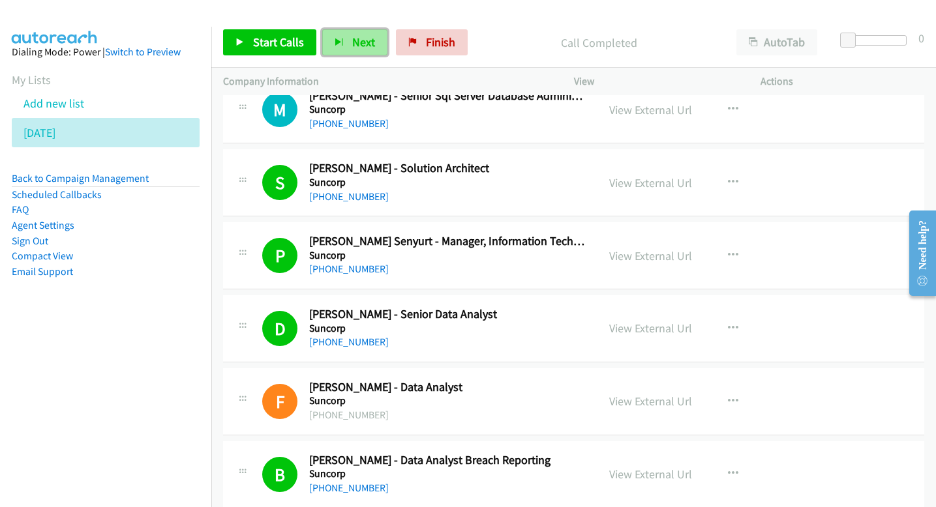
click at [374, 38] on button "Next" at bounding box center [354, 42] width 65 height 26
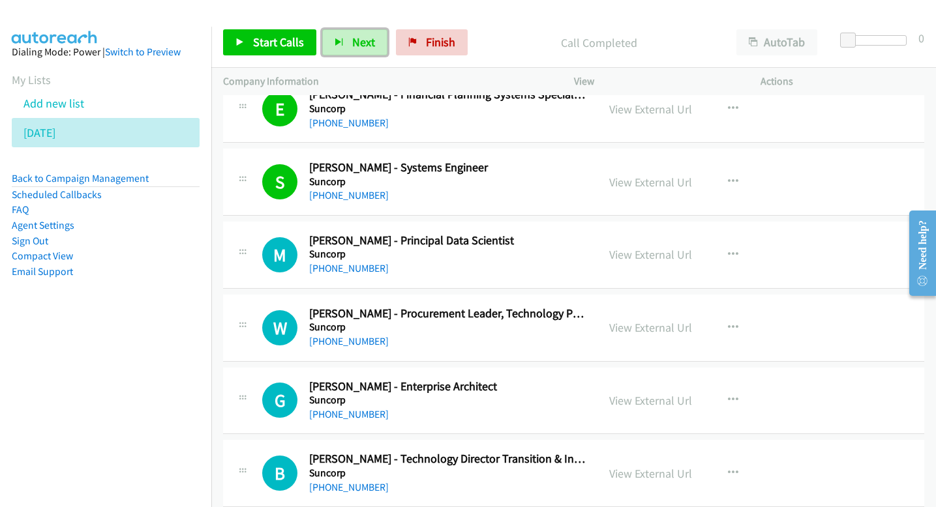
scroll to position [9452, 0]
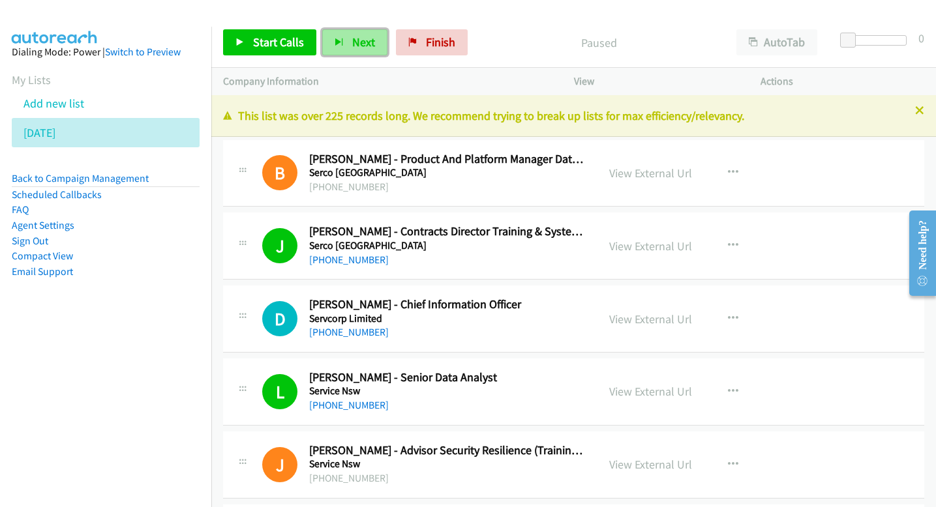
click at [361, 40] on span "Next" at bounding box center [363, 42] width 23 height 15
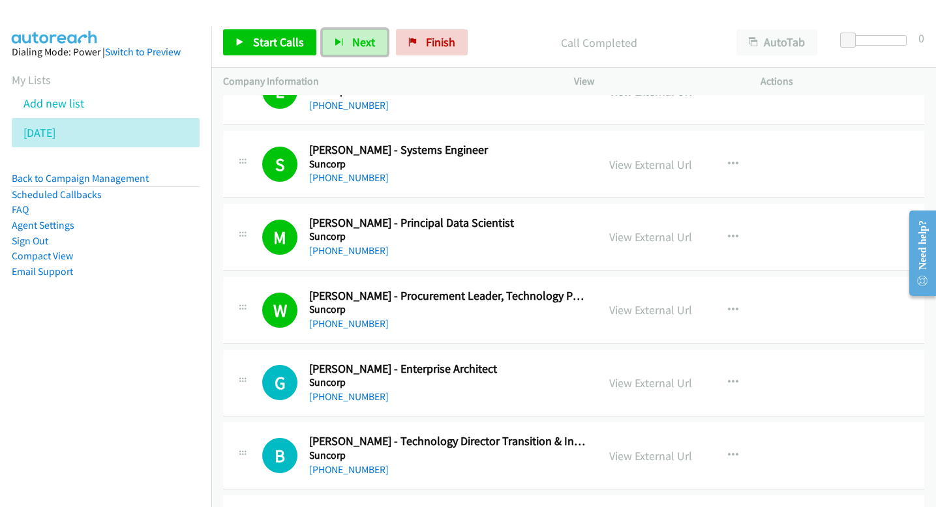
scroll to position [9492, 0]
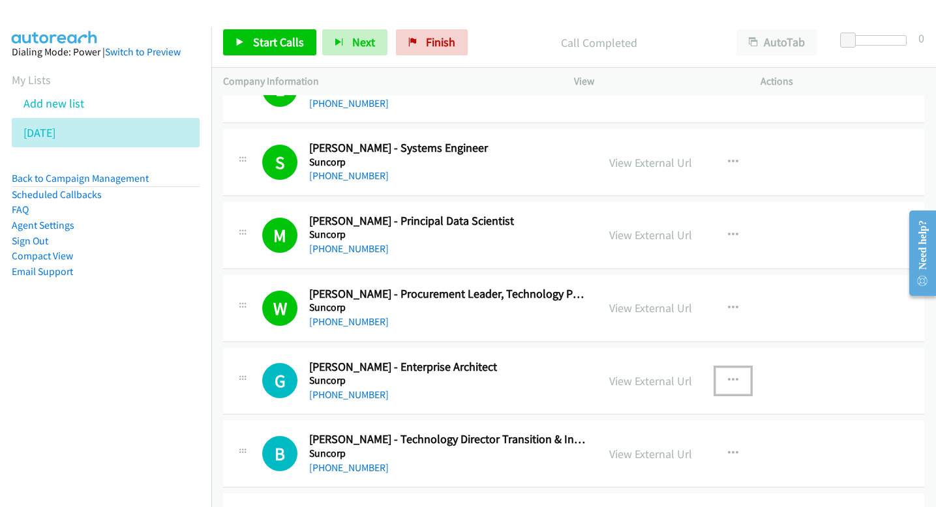
click at [738, 383] on button "button" at bounding box center [733, 381] width 35 height 26
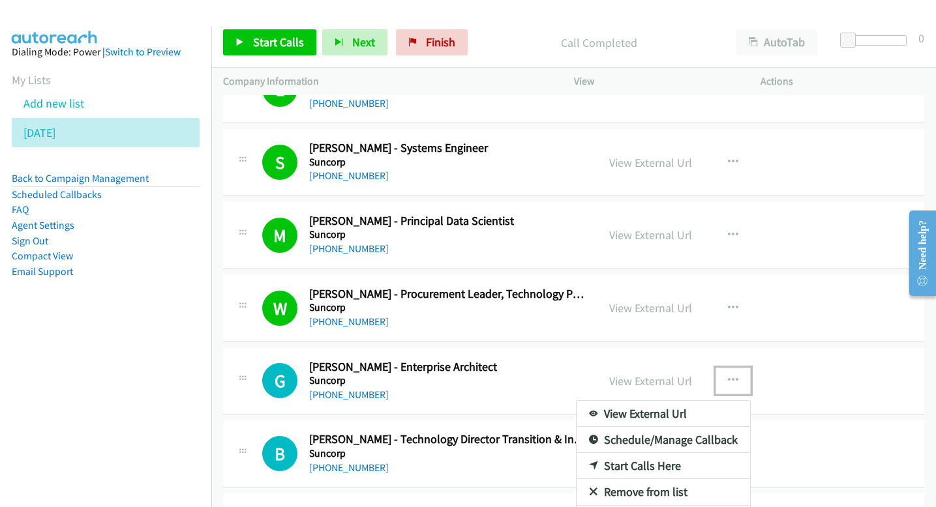
click at [631, 469] on link "Start Calls Here" at bounding box center [664, 466] width 174 height 26
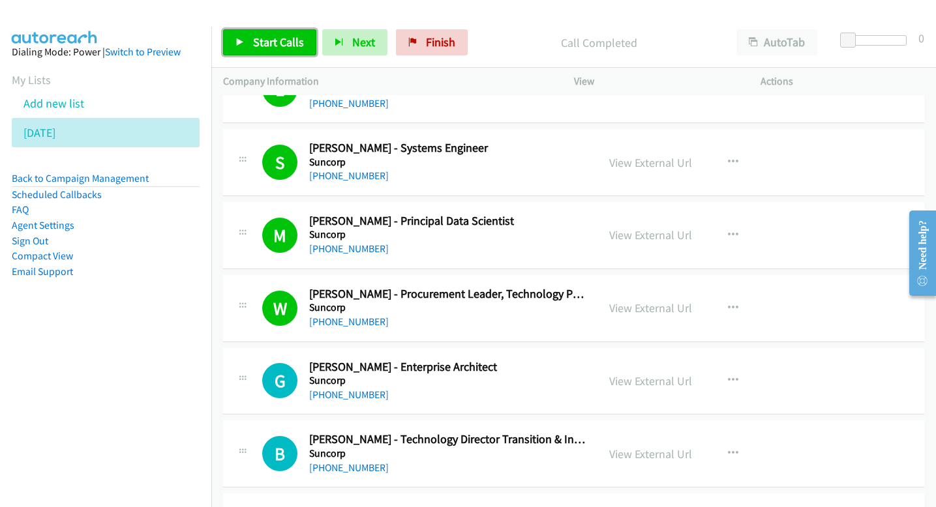
click at [269, 48] on span "Start Calls" at bounding box center [278, 42] width 51 height 15
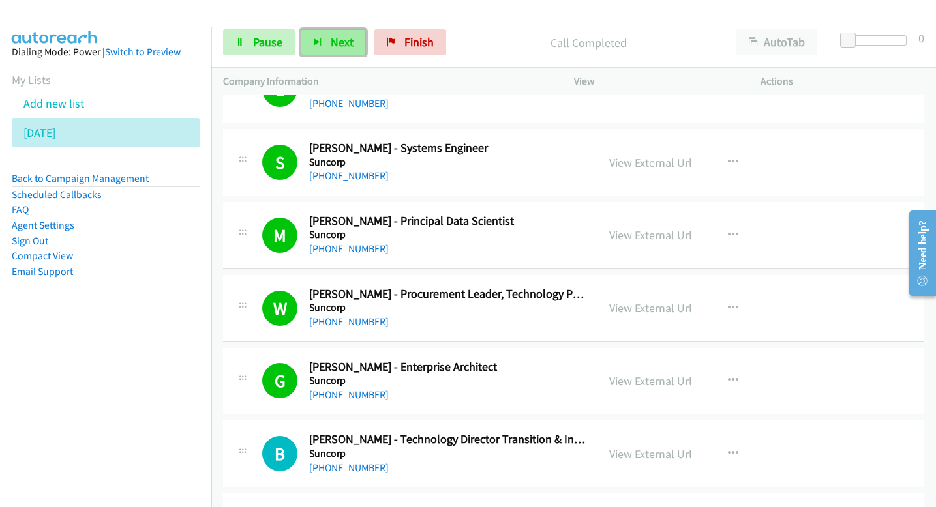
click at [314, 48] on button "Next" at bounding box center [333, 42] width 65 height 26
click at [346, 38] on span "Next" at bounding box center [342, 42] width 23 height 15
click at [337, 39] on span "Next" at bounding box center [342, 42] width 23 height 15
click at [348, 37] on span "Next" at bounding box center [342, 42] width 23 height 15
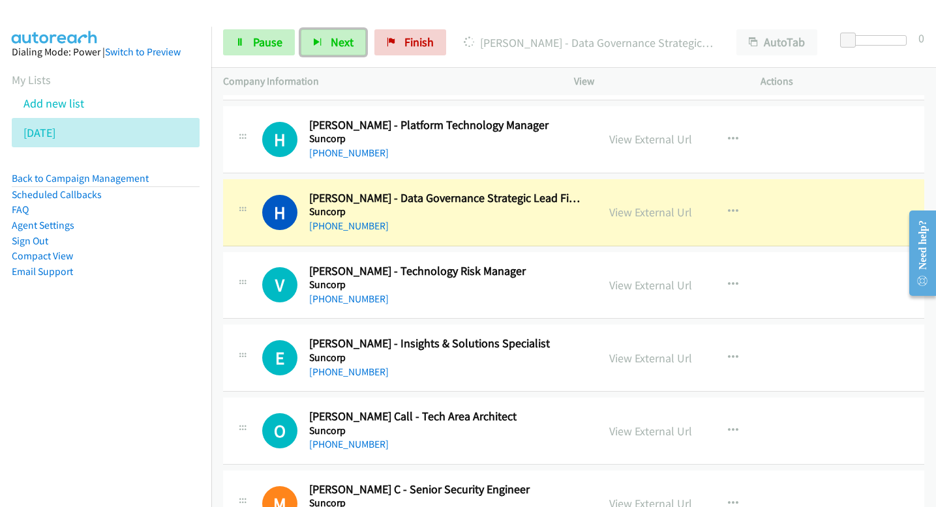
scroll to position [10353, 0]
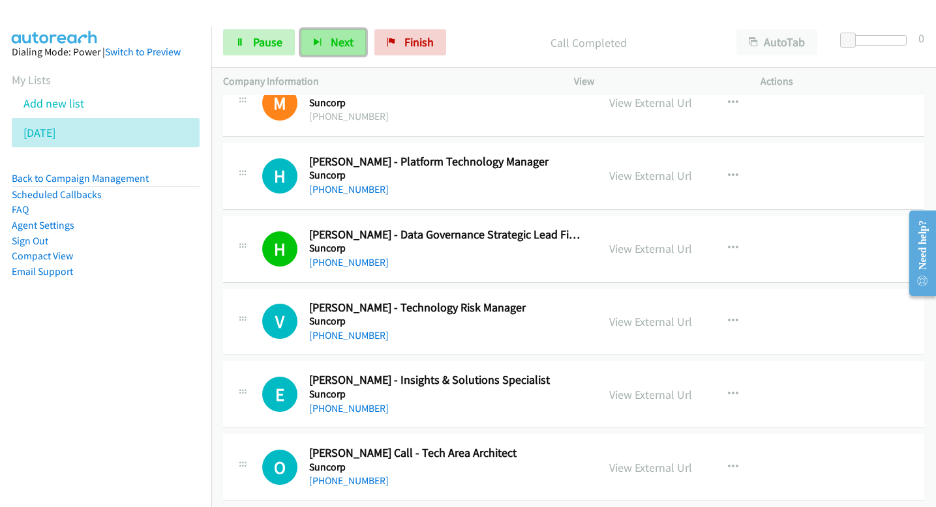
click at [341, 37] on span "Next" at bounding box center [342, 42] width 23 height 15
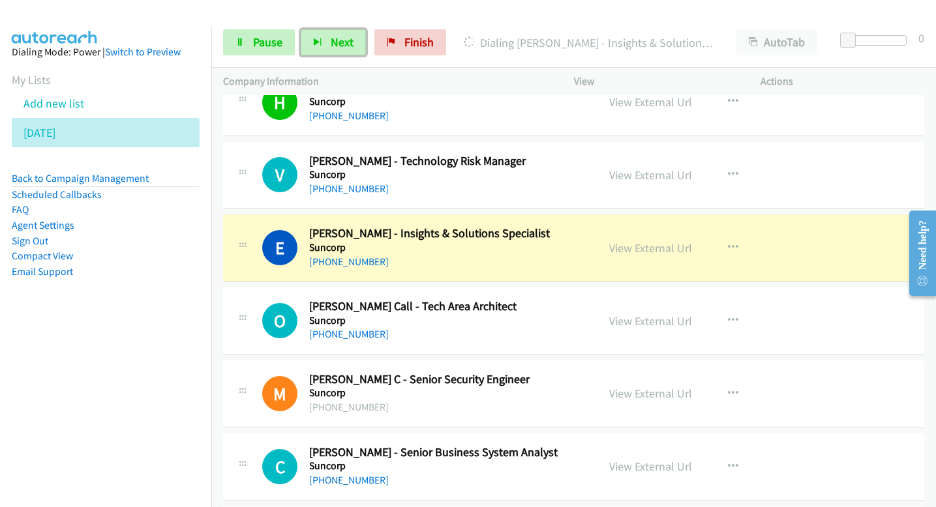
scroll to position [10520, 0]
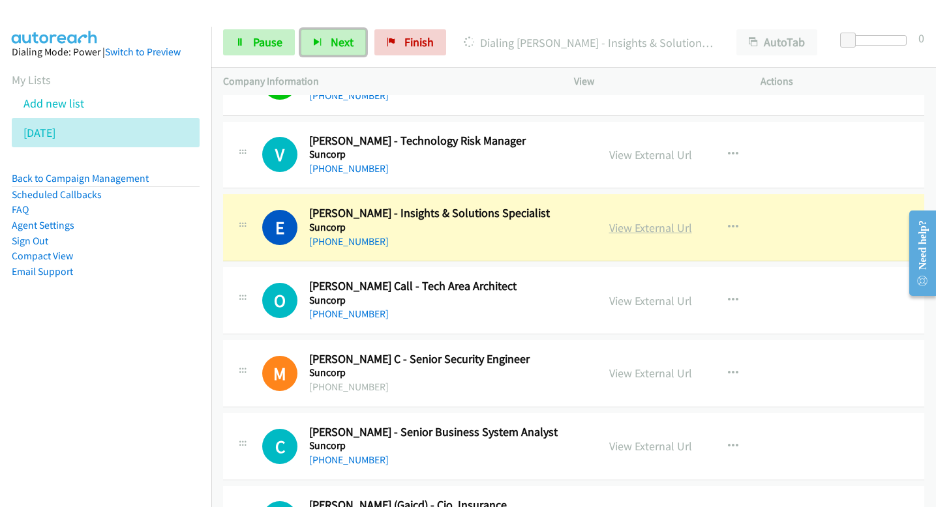
click at [661, 226] on link "View External Url" at bounding box center [650, 227] width 83 height 15
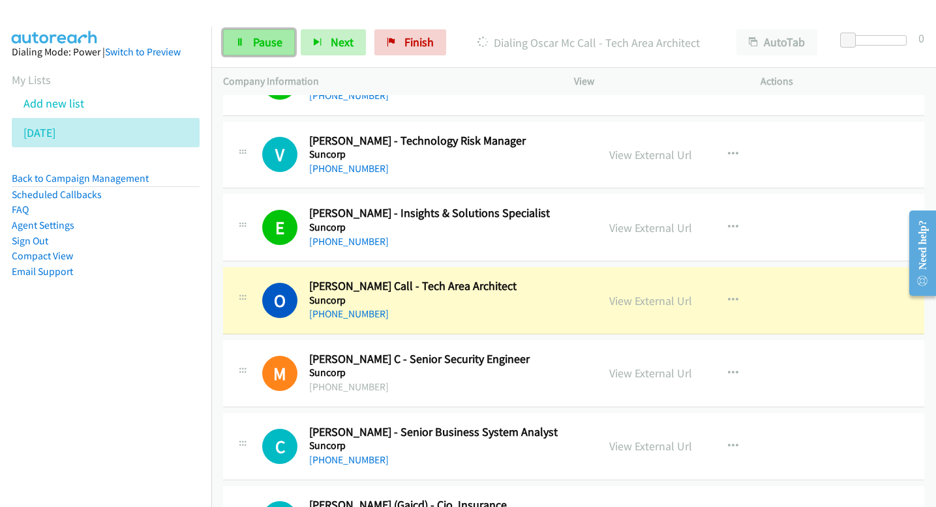
click at [262, 35] on span "Pause" at bounding box center [267, 42] width 29 height 15
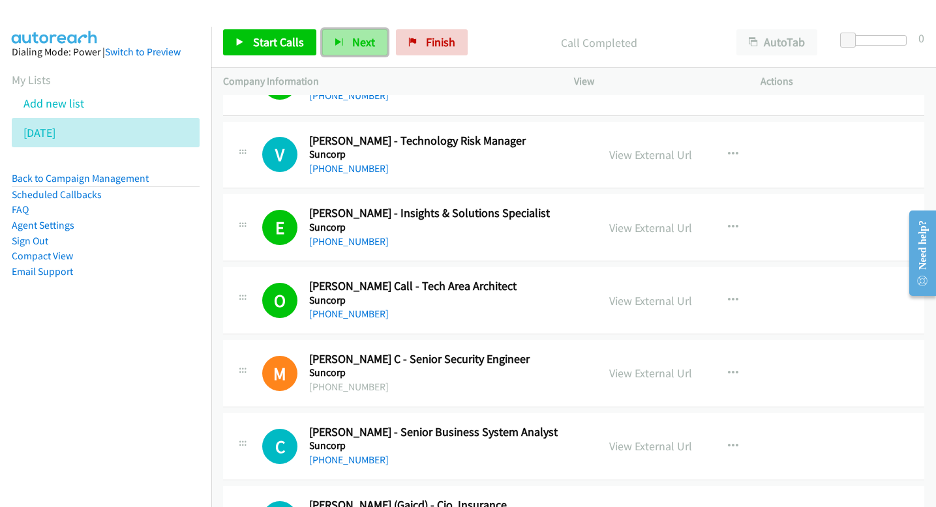
click at [360, 41] on span "Next" at bounding box center [363, 42] width 23 height 15
click at [345, 43] on button "Next" at bounding box center [354, 42] width 65 height 26
click at [378, 37] on button "Next" at bounding box center [354, 42] width 65 height 26
click at [352, 53] on button "Next" at bounding box center [354, 42] width 65 height 26
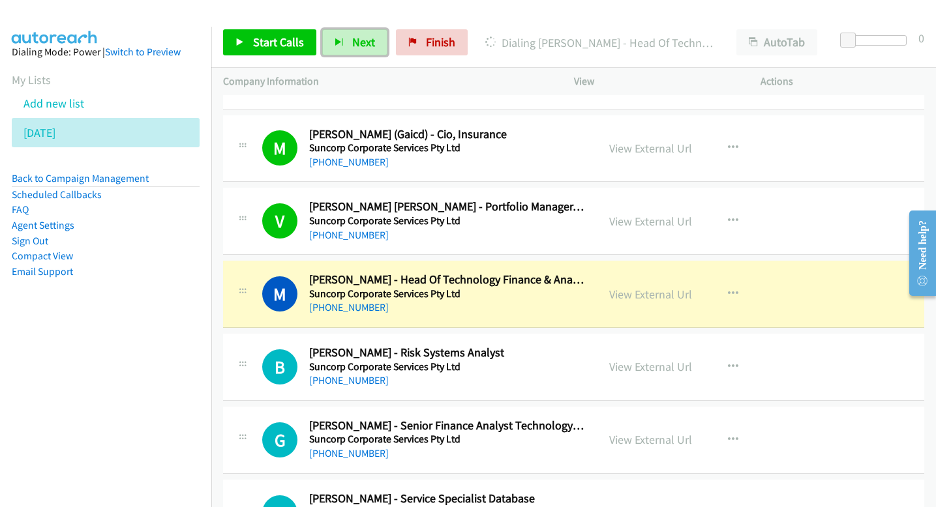
scroll to position [10893, 0]
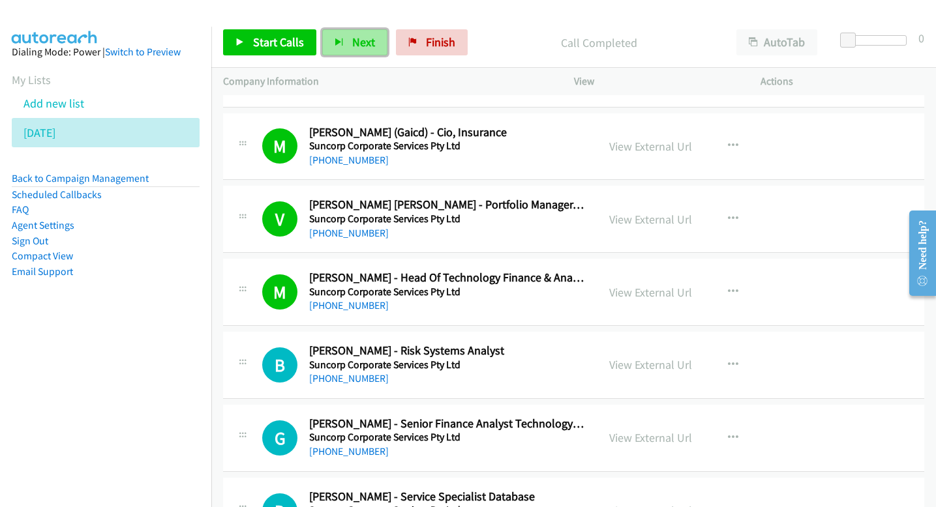
click at [352, 38] on span "Next" at bounding box center [363, 42] width 23 height 15
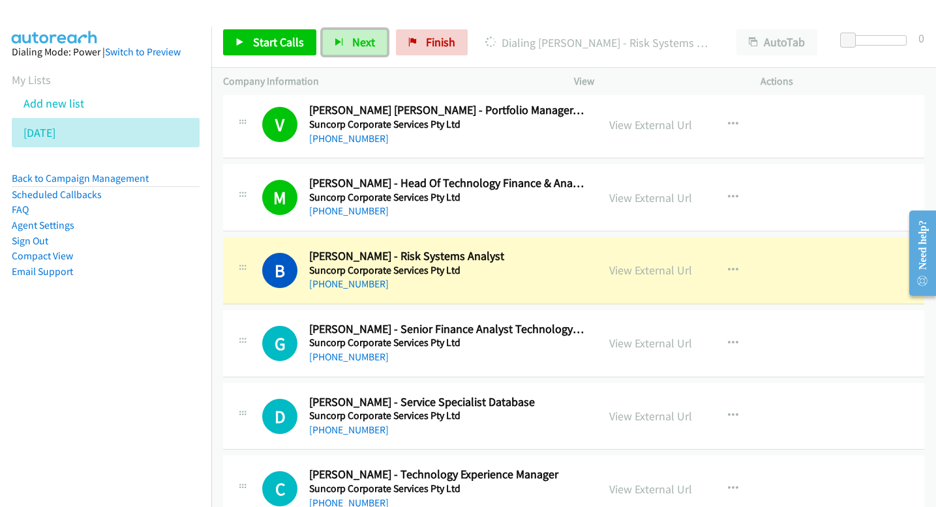
scroll to position [10989, 0]
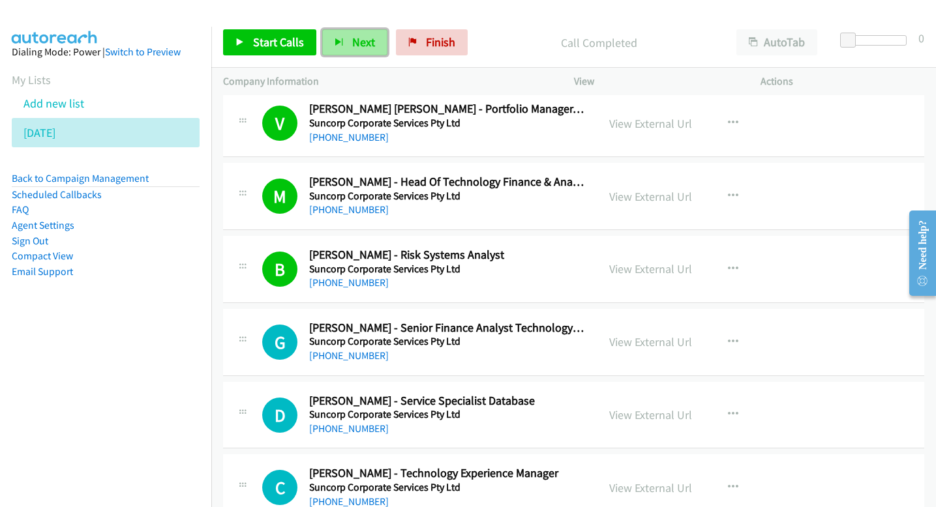
click at [366, 46] on span "Next" at bounding box center [363, 42] width 23 height 15
click at [361, 45] on span "Next" at bounding box center [363, 42] width 23 height 15
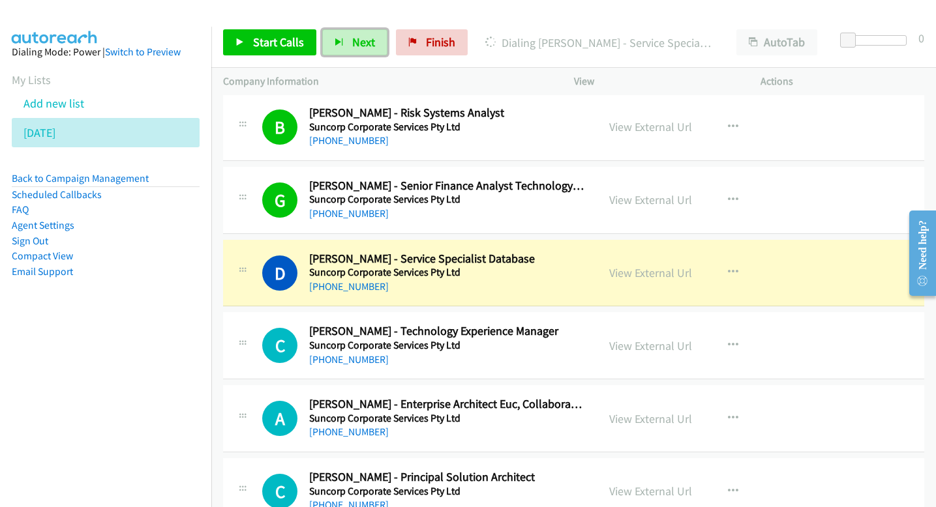
scroll to position [11149, 0]
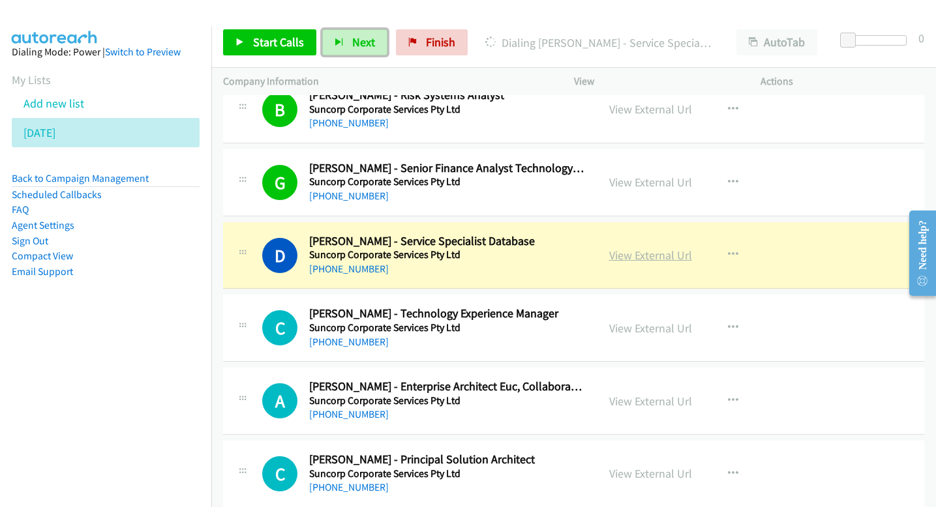
click at [619, 260] on link "View External Url" at bounding box center [650, 255] width 83 height 15
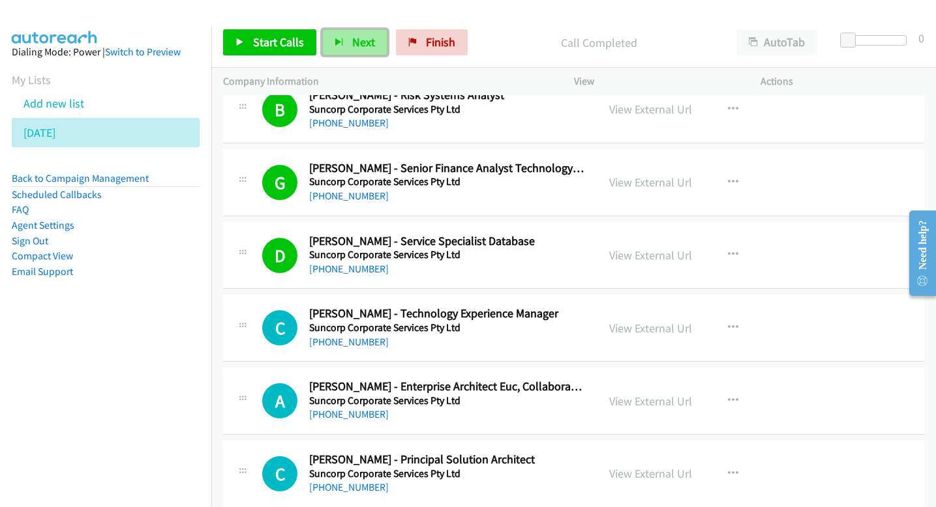
click at [354, 39] on span "Next" at bounding box center [363, 42] width 23 height 15
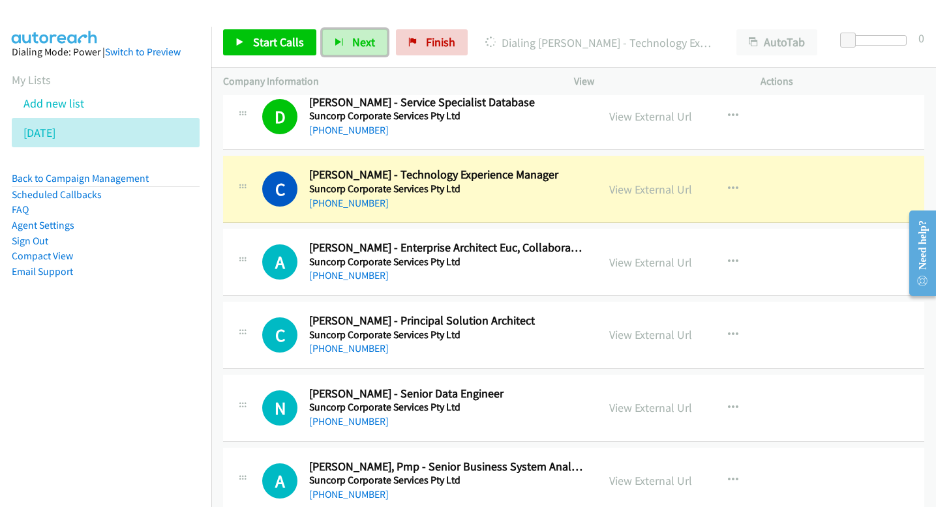
scroll to position [11291, 0]
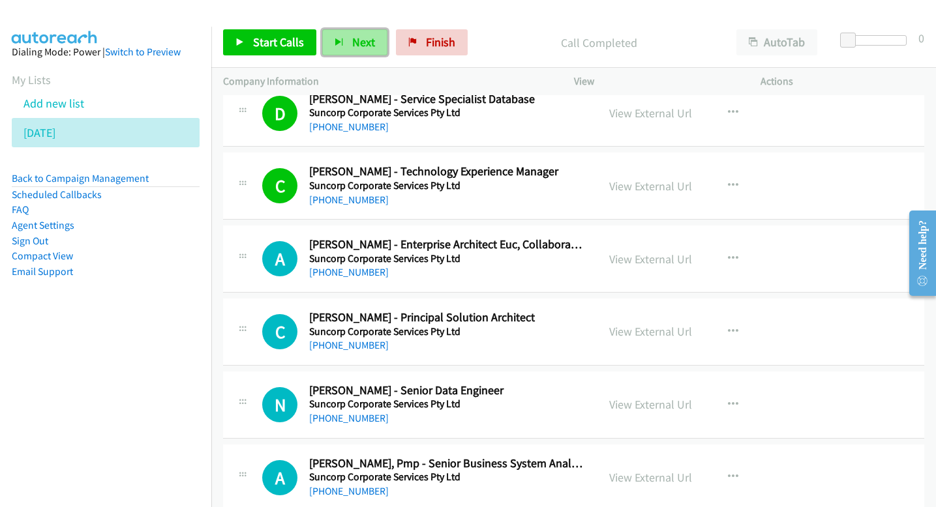
click at [373, 47] on button "Next" at bounding box center [354, 42] width 65 height 26
click at [363, 45] on span "Next" at bounding box center [363, 42] width 23 height 15
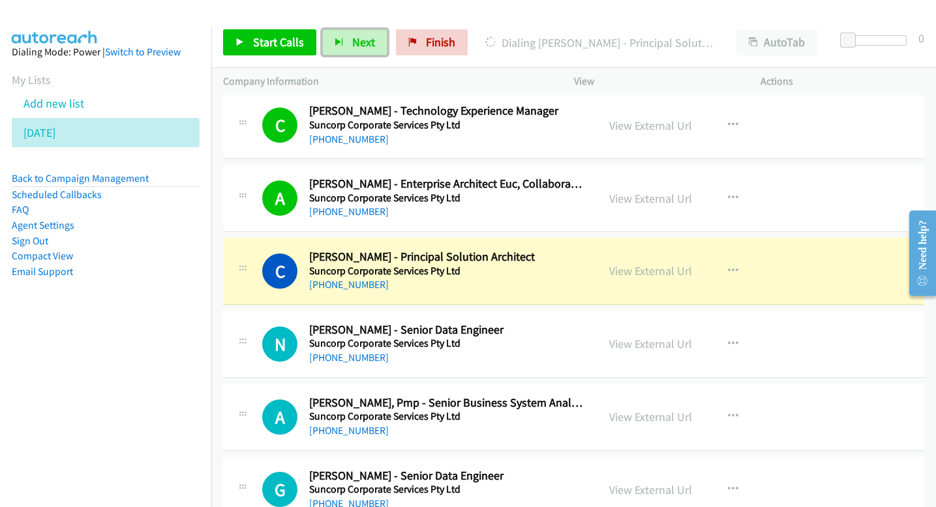
scroll to position [11357, 0]
